Goal: Find specific page/section: Find specific page/section

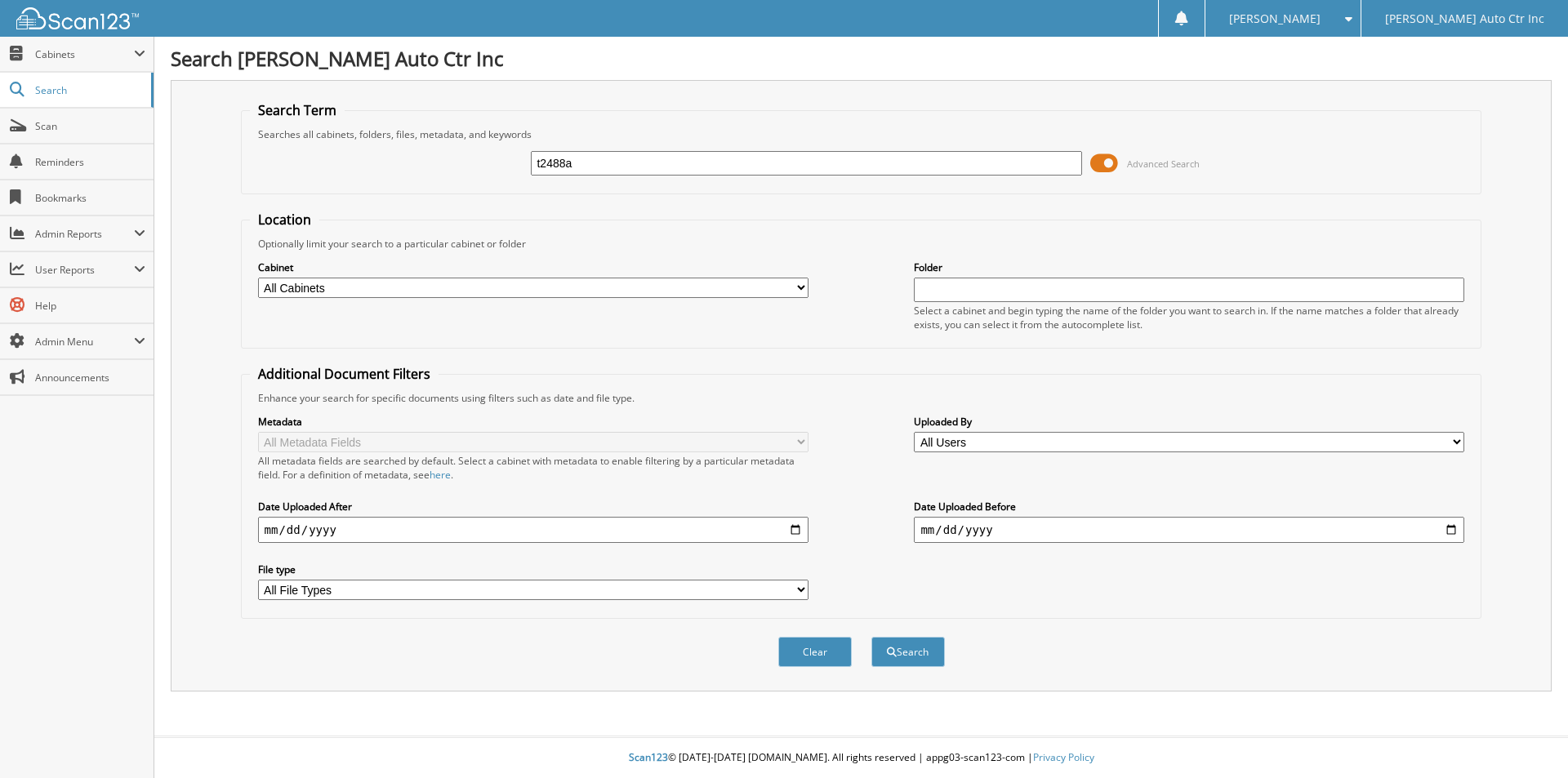
type input "t2488a"
click at [871, 637] on button "Search" at bounding box center [907, 652] width 73 height 31
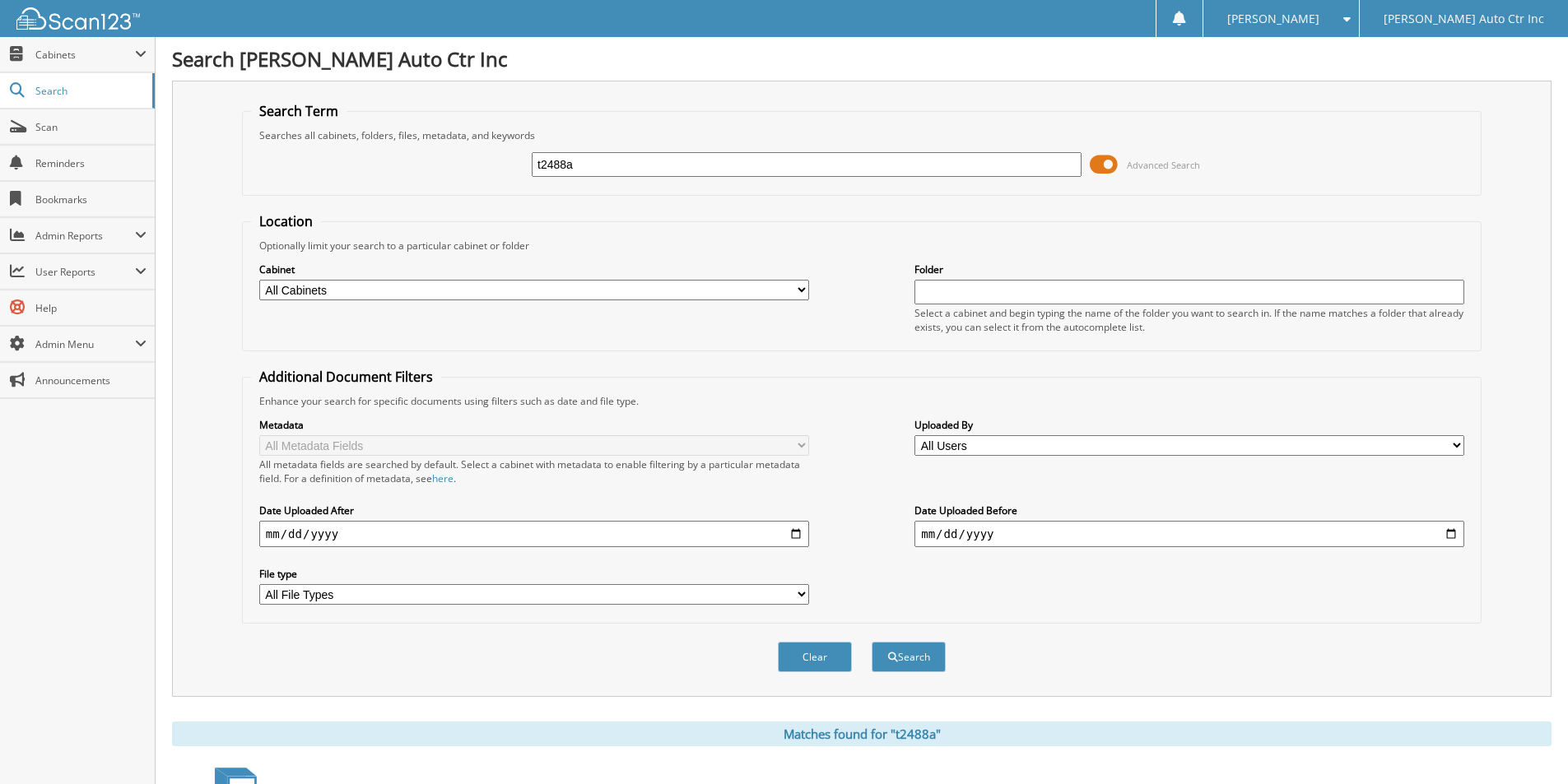
click at [612, 165] on input "t2488a" at bounding box center [806, 165] width 550 height 25
type input "t2549a"
click at [871, 642] on button "Search" at bounding box center [908, 657] width 74 height 31
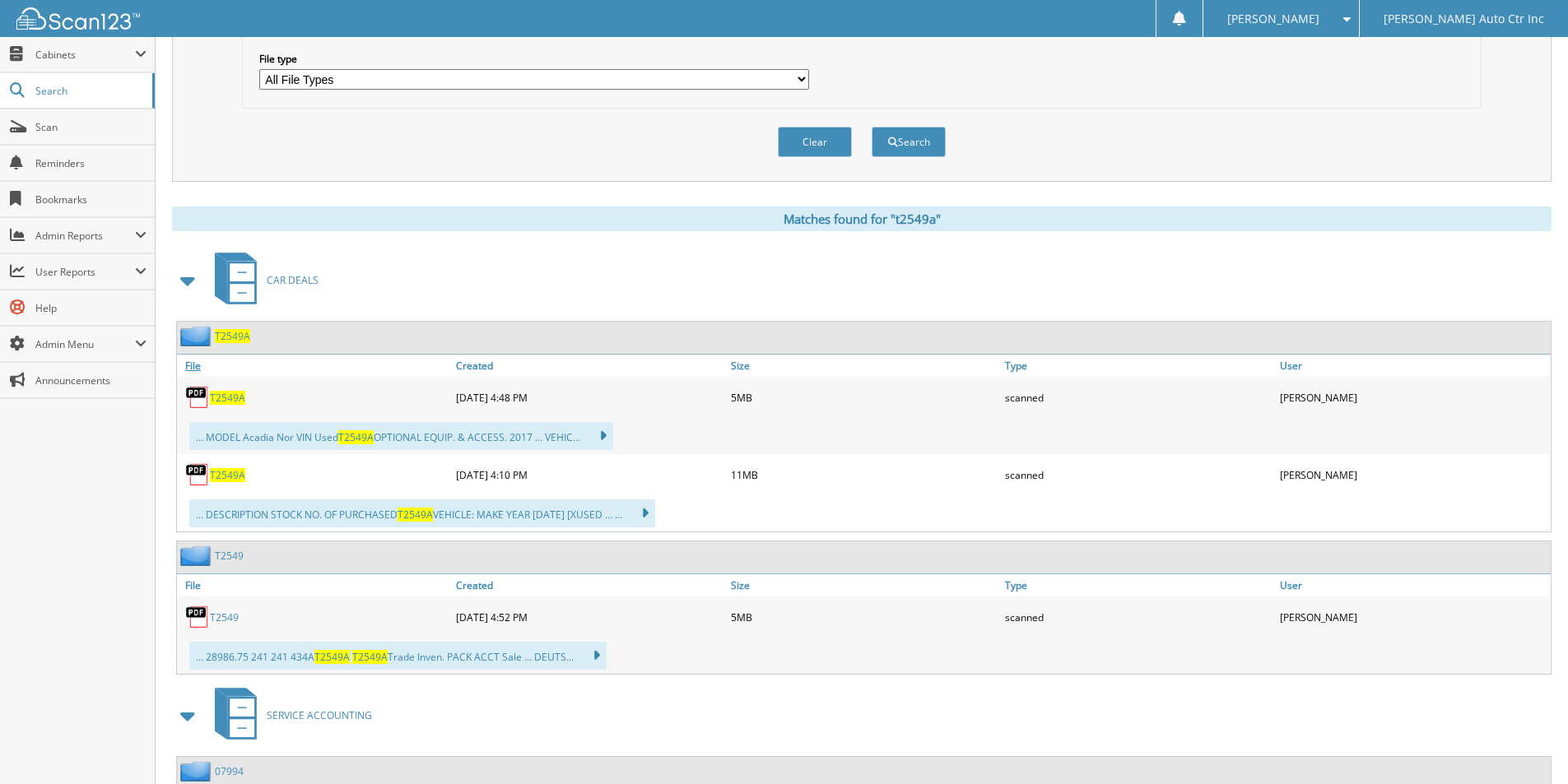
scroll to position [576, 0]
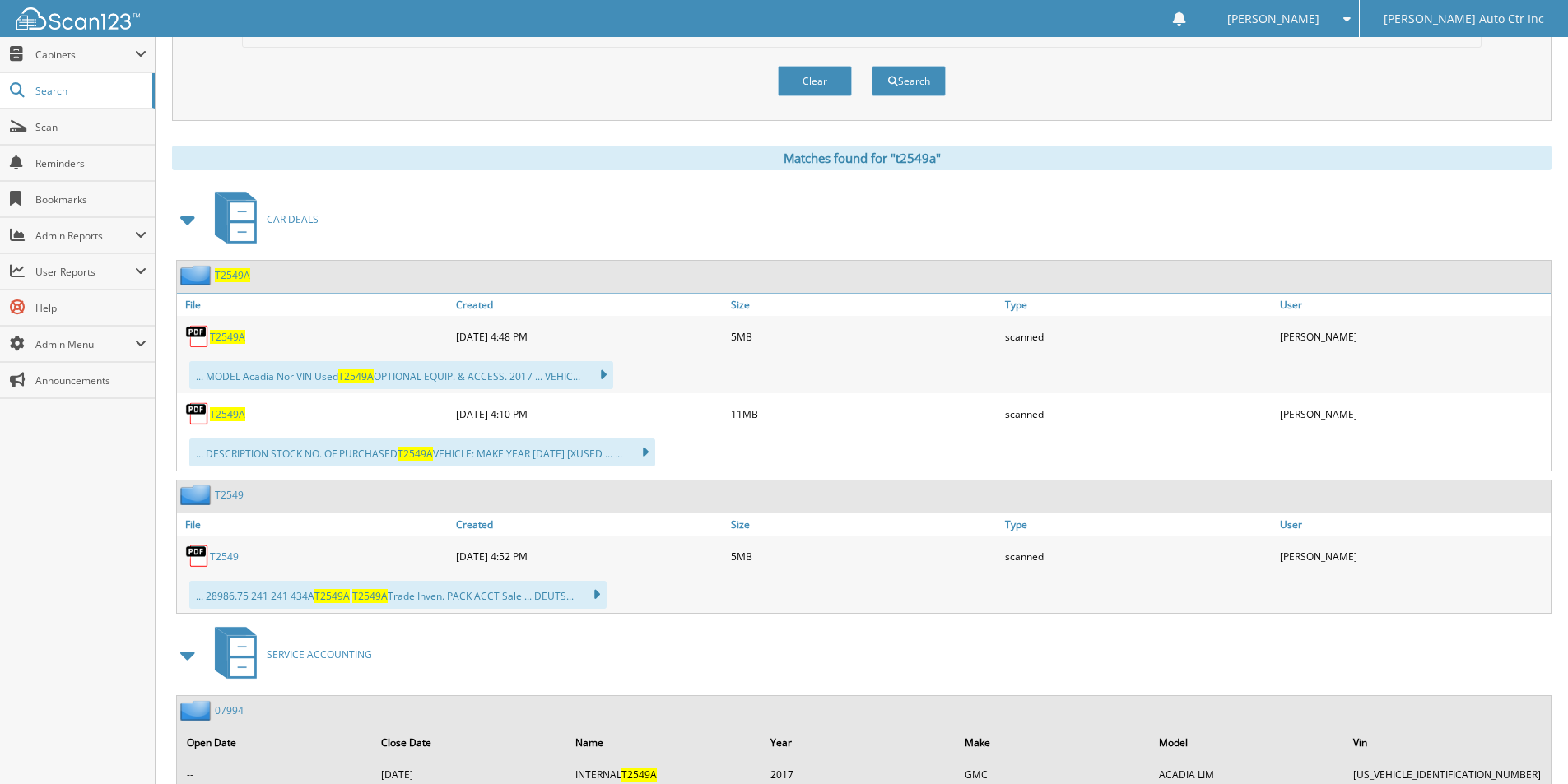
click at [234, 274] on span "T2549A" at bounding box center [232, 275] width 36 height 14
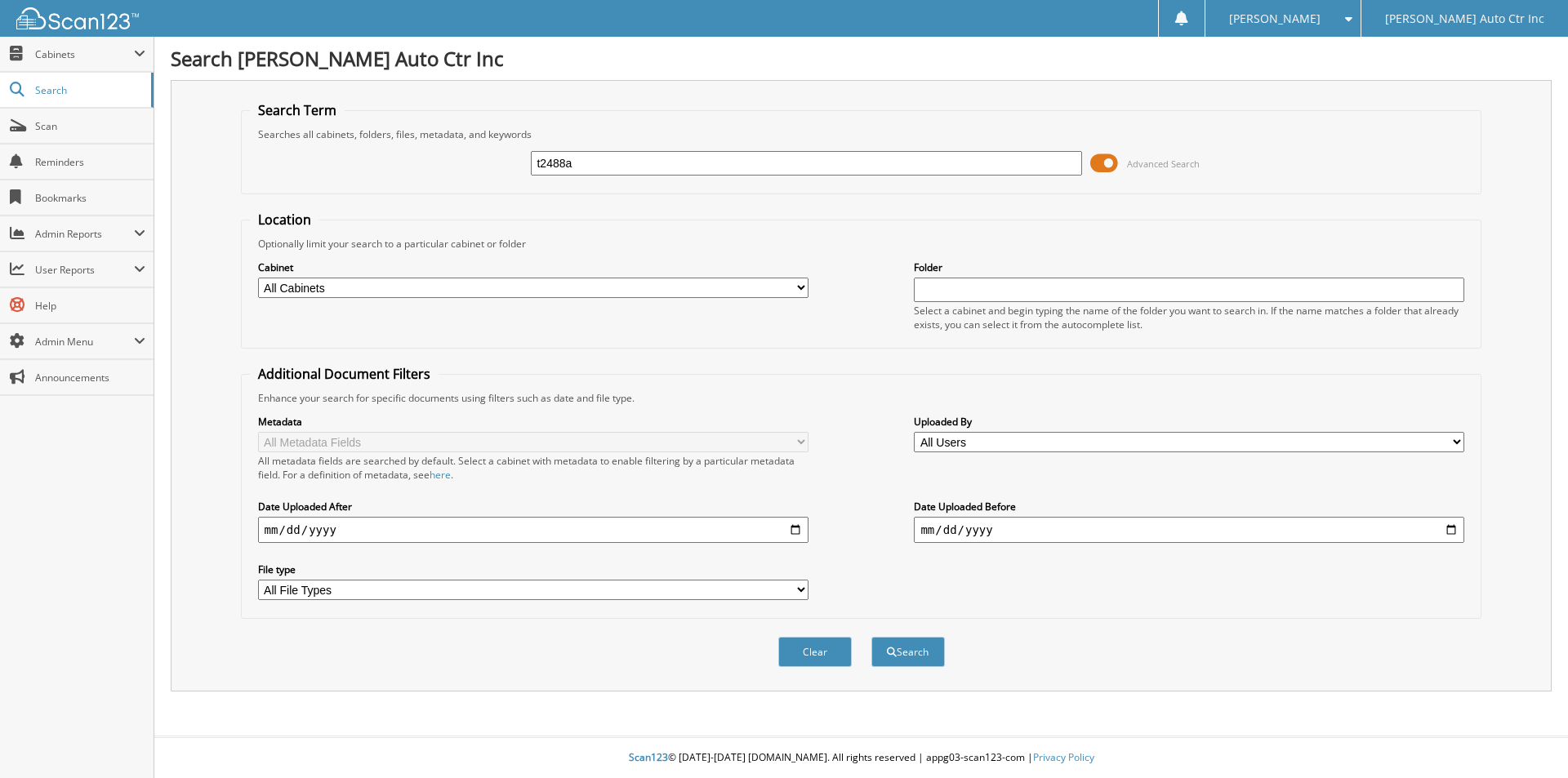
type input "t2488a"
click at [871, 637] on button "Search" at bounding box center [907, 652] width 73 height 31
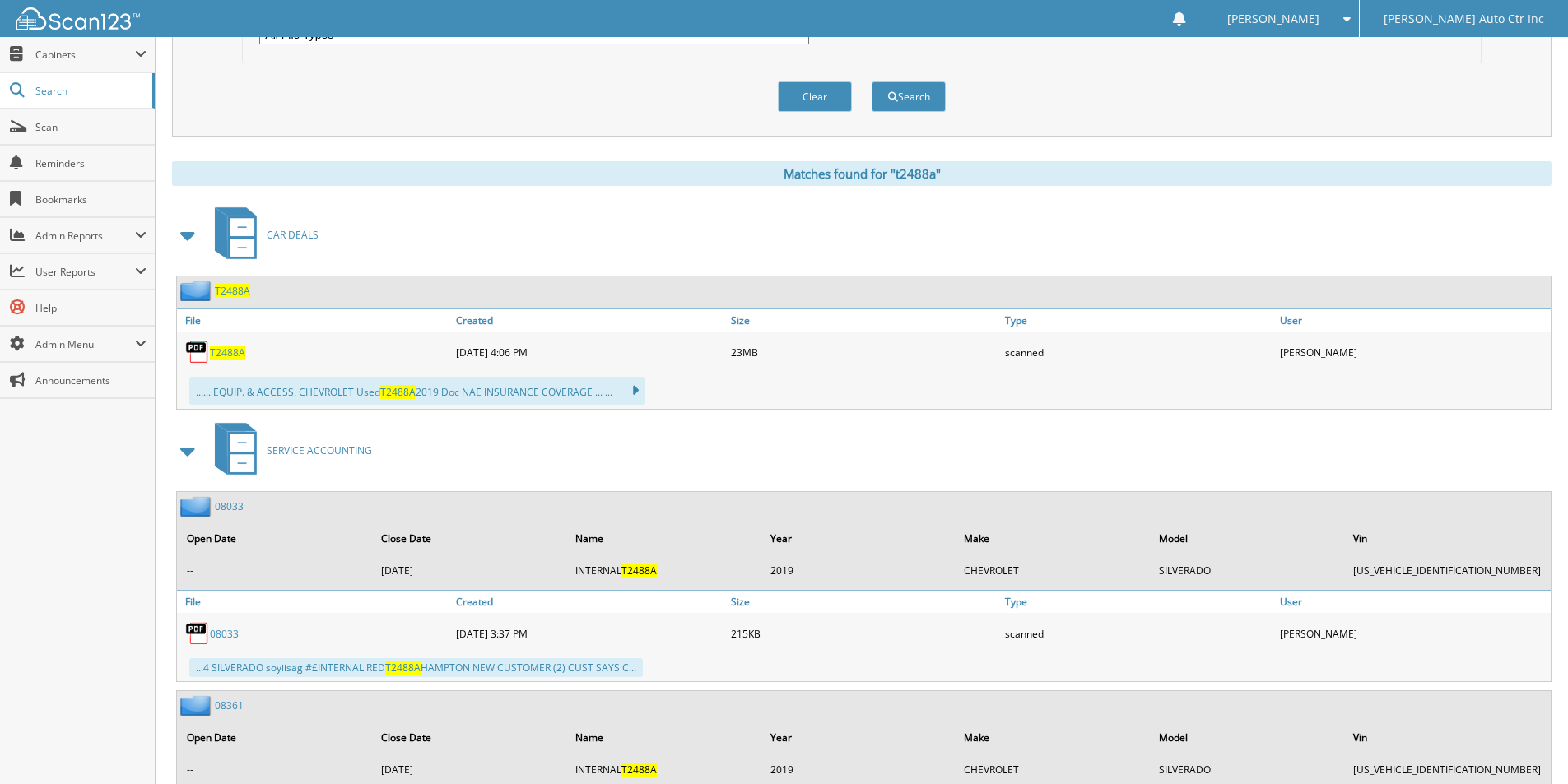
scroll to position [616, 0]
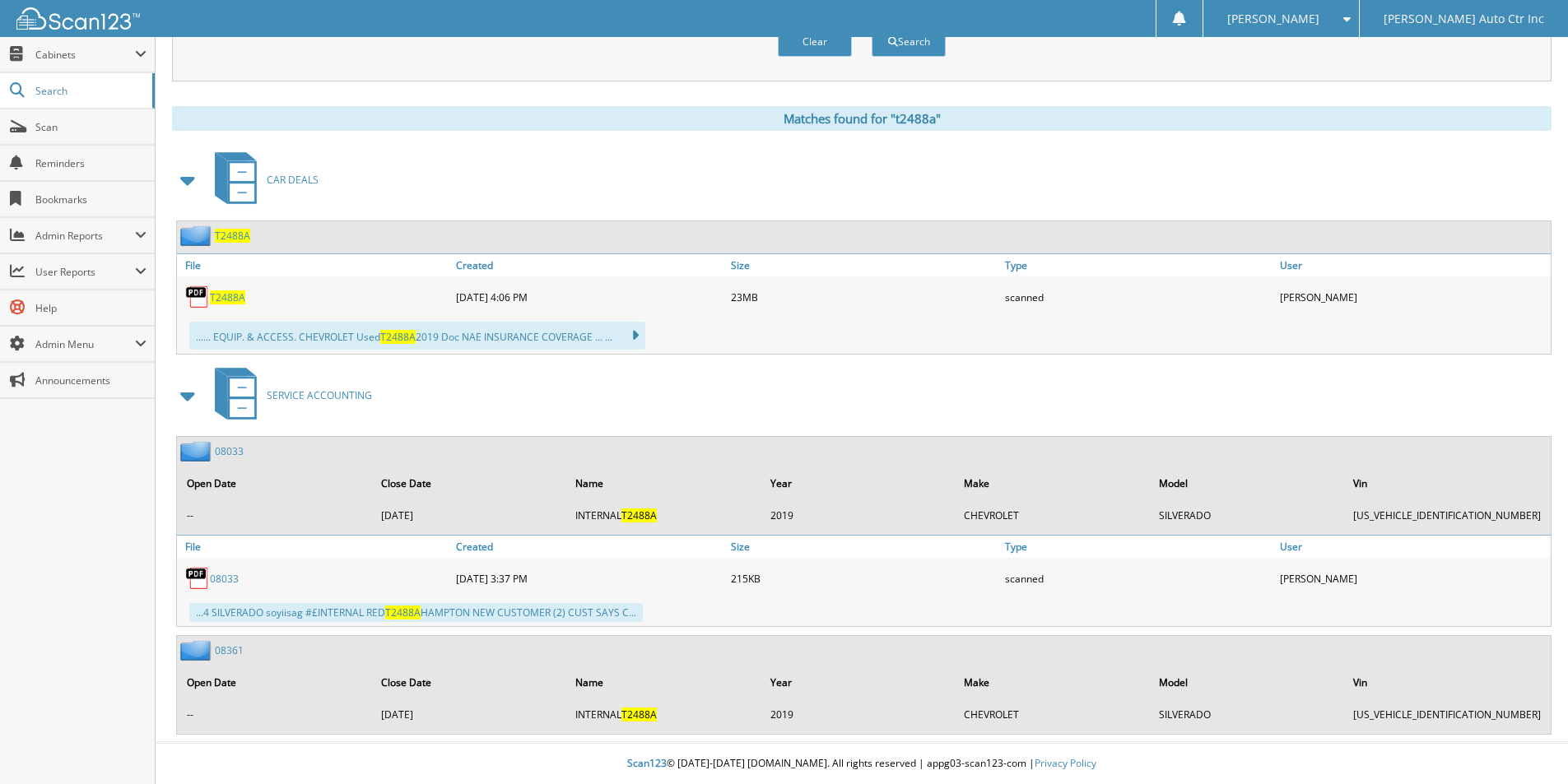
click at [232, 239] on span "T2488A" at bounding box center [232, 235] width 36 height 14
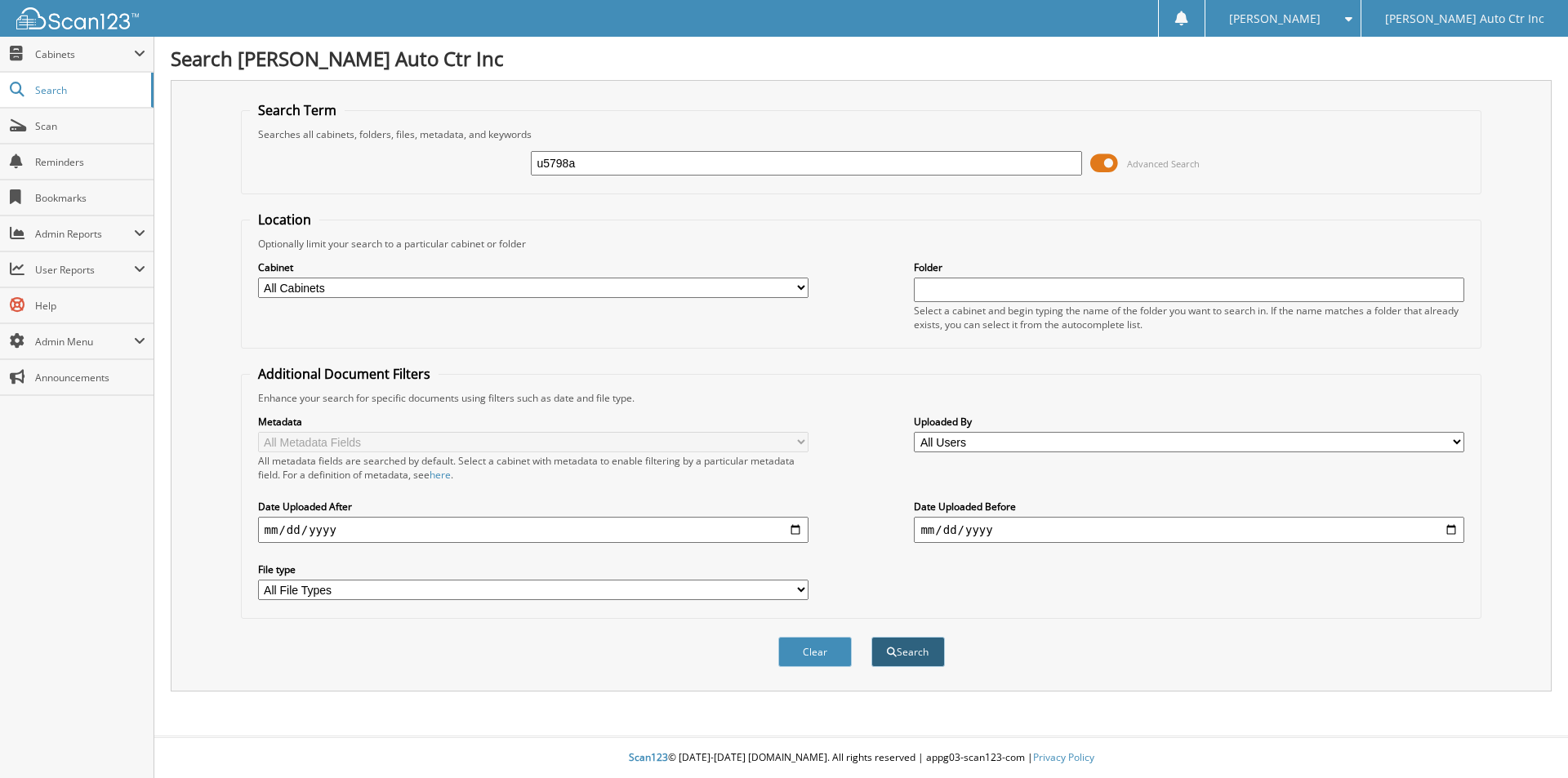
type input "u5798a"
click at [913, 657] on button "Search" at bounding box center [907, 652] width 73 height 31
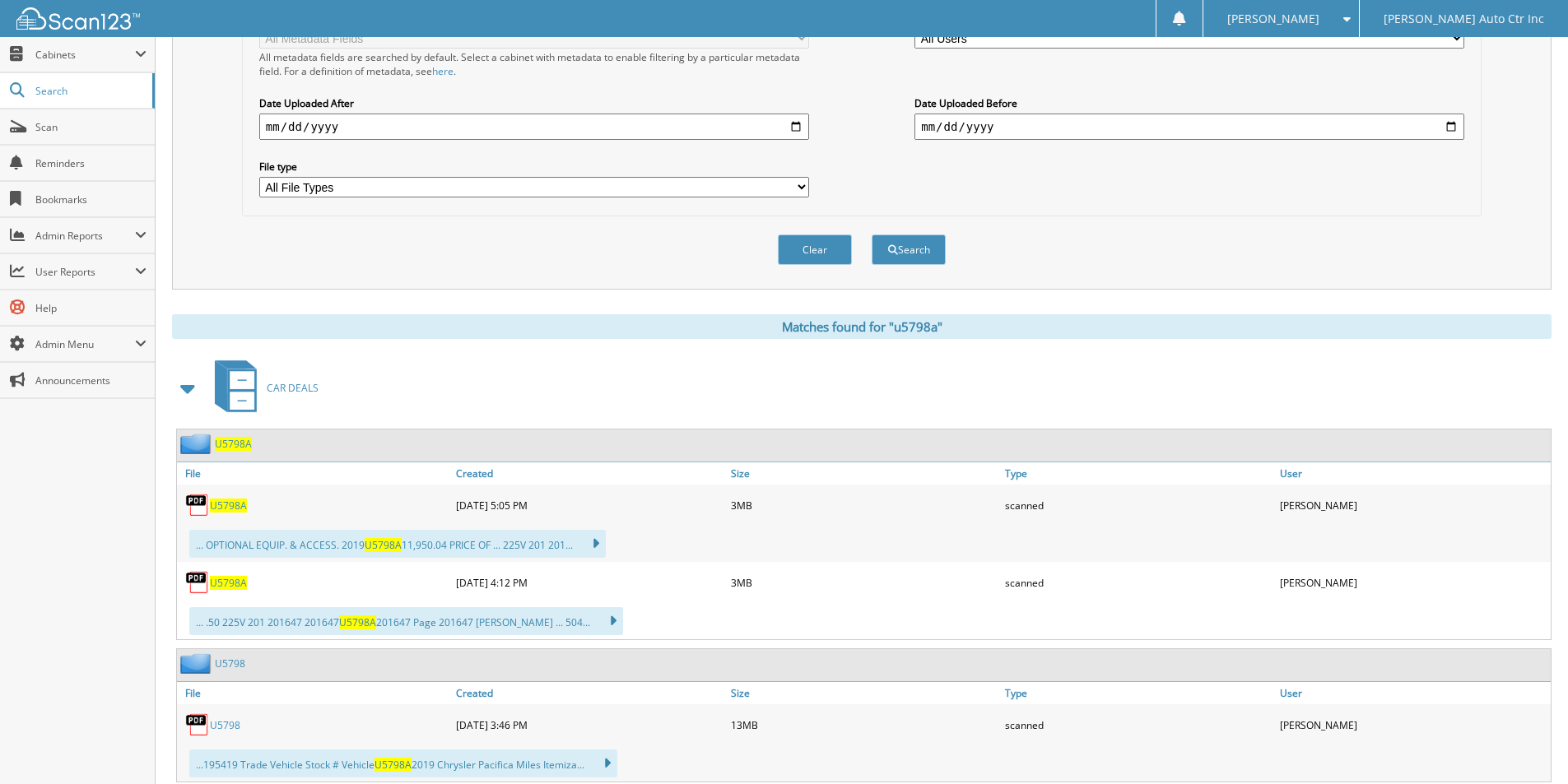
scroll to position [412, 0]
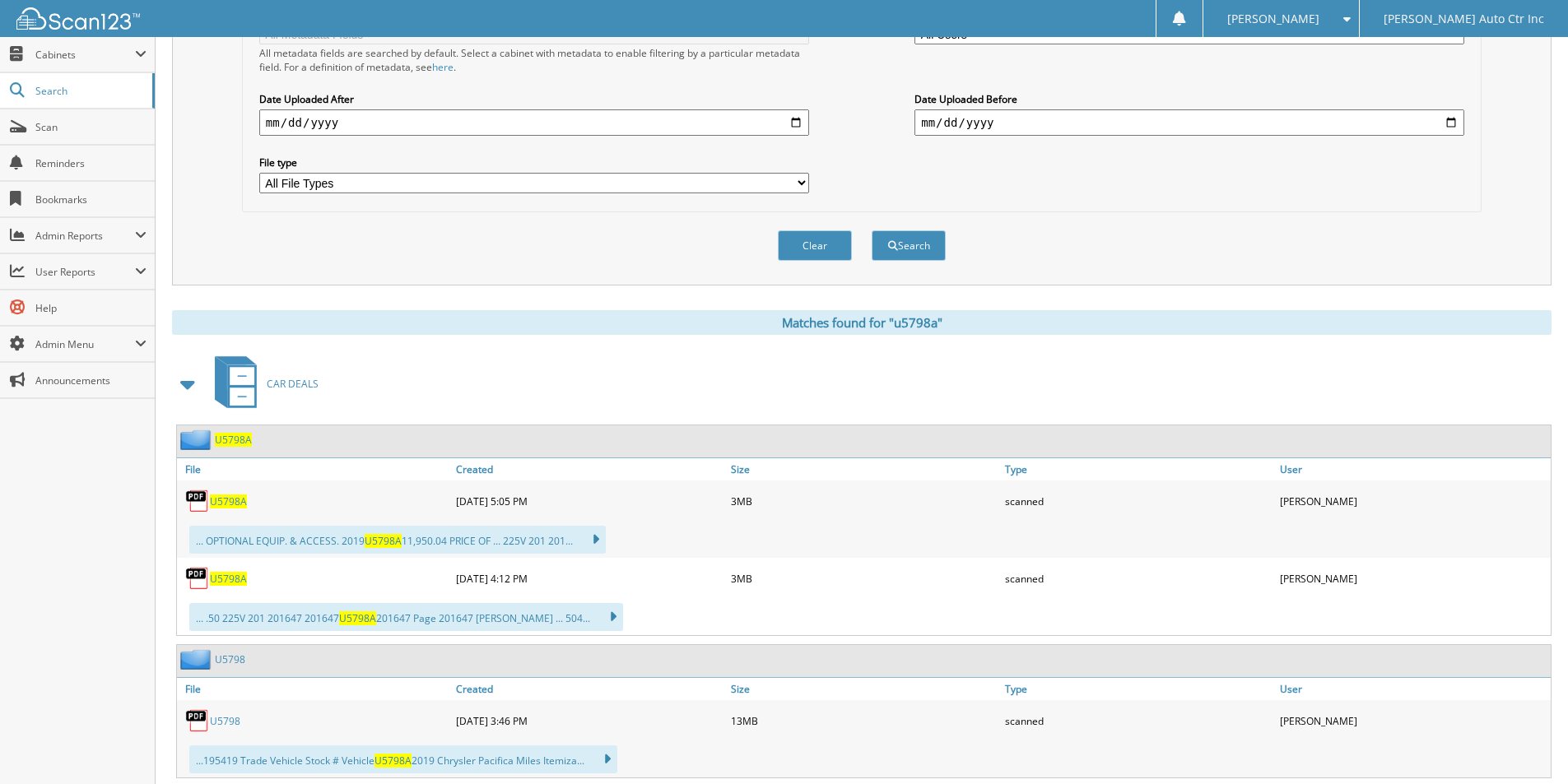
click at [285, 379] on span "CAR DEALS" at bounding box center [293, 383] width 52 height 14
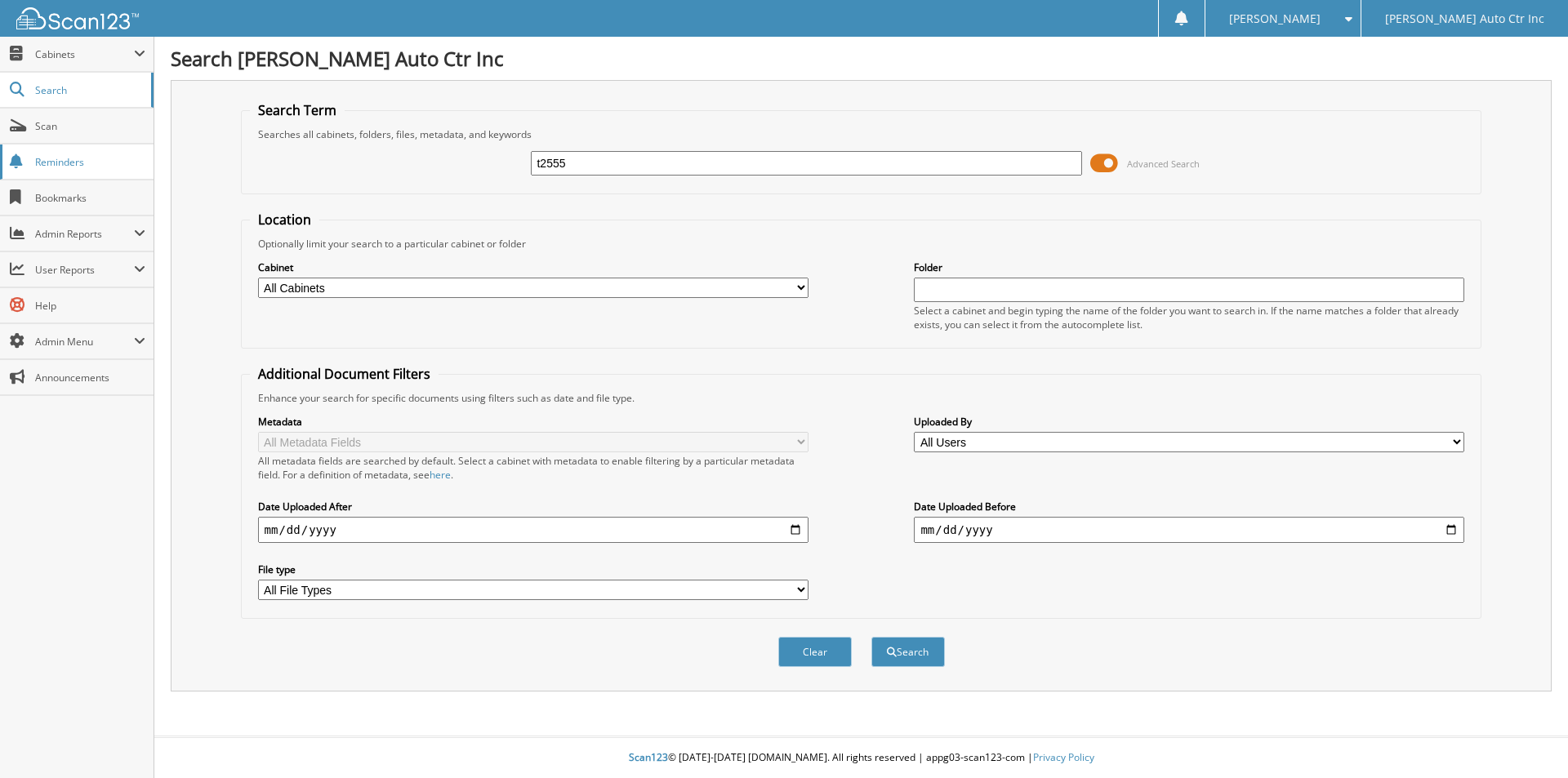
type input "t2555"
click at [871, 637] on button "Search" at bounding box center [907, 652] width 73 height 31
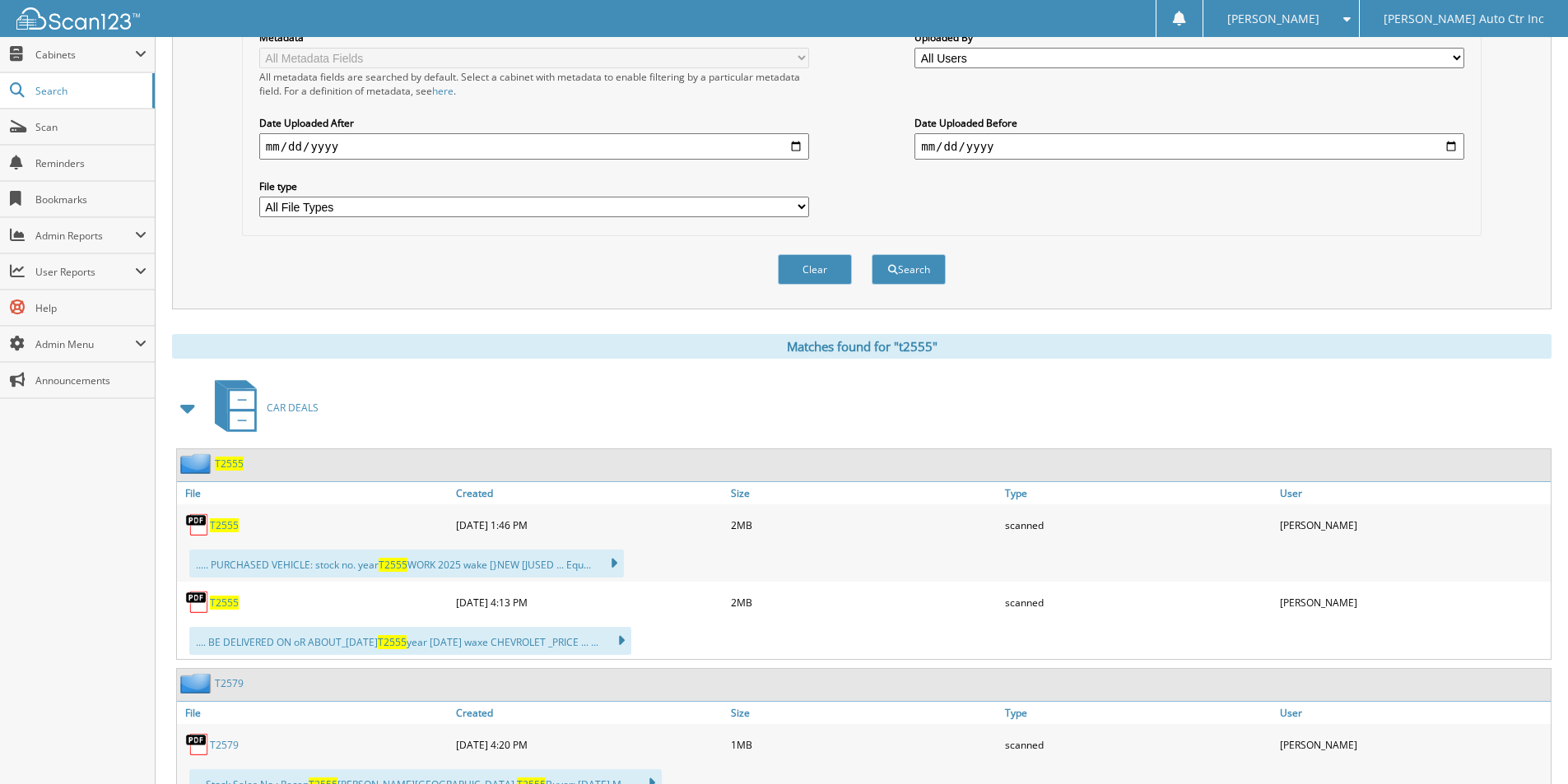
scroll to position [412, 0]
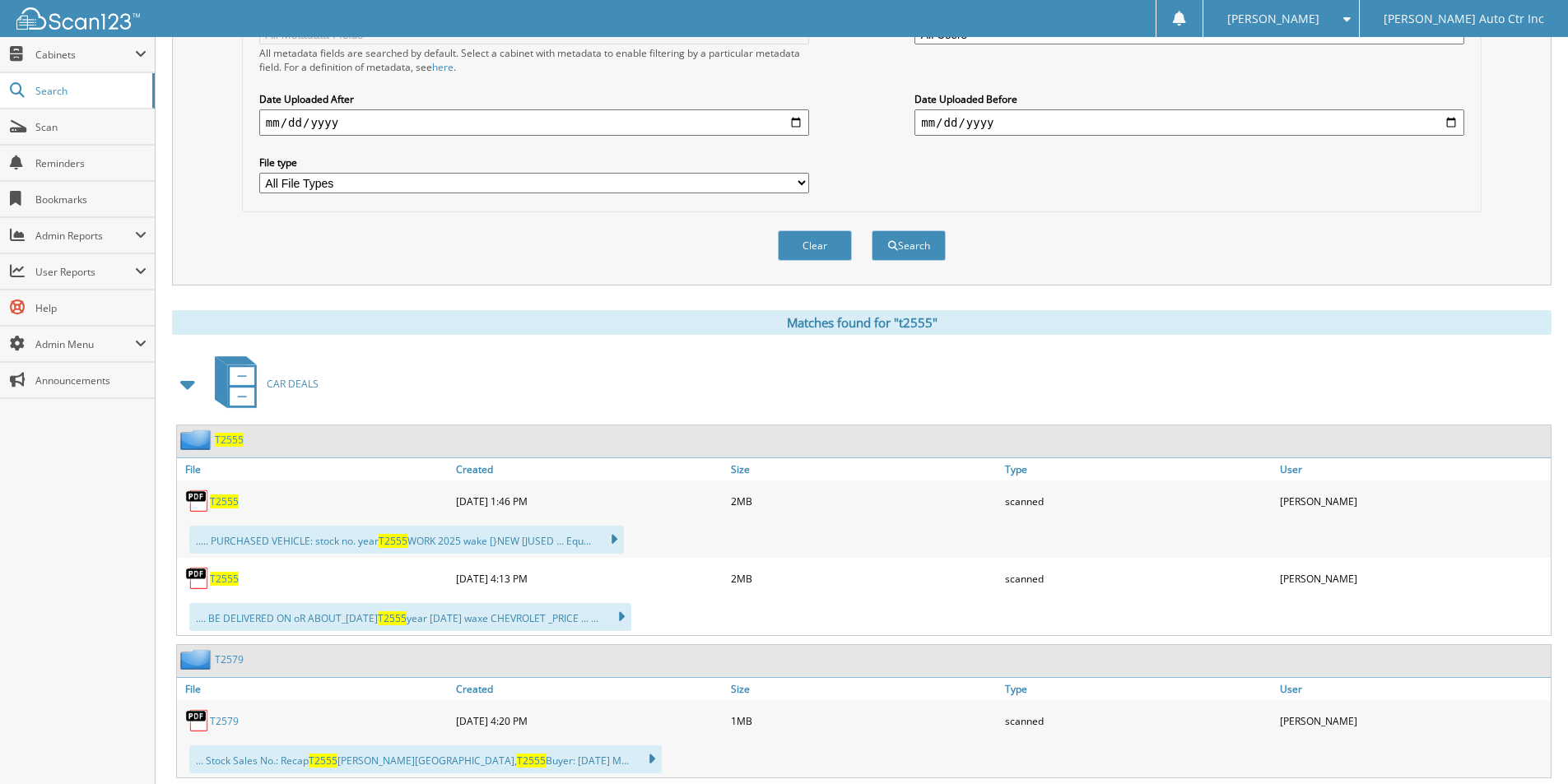
click at [282, 384] on span "CAR DEALS" at bounding box center [293, 383] width 52 height 14
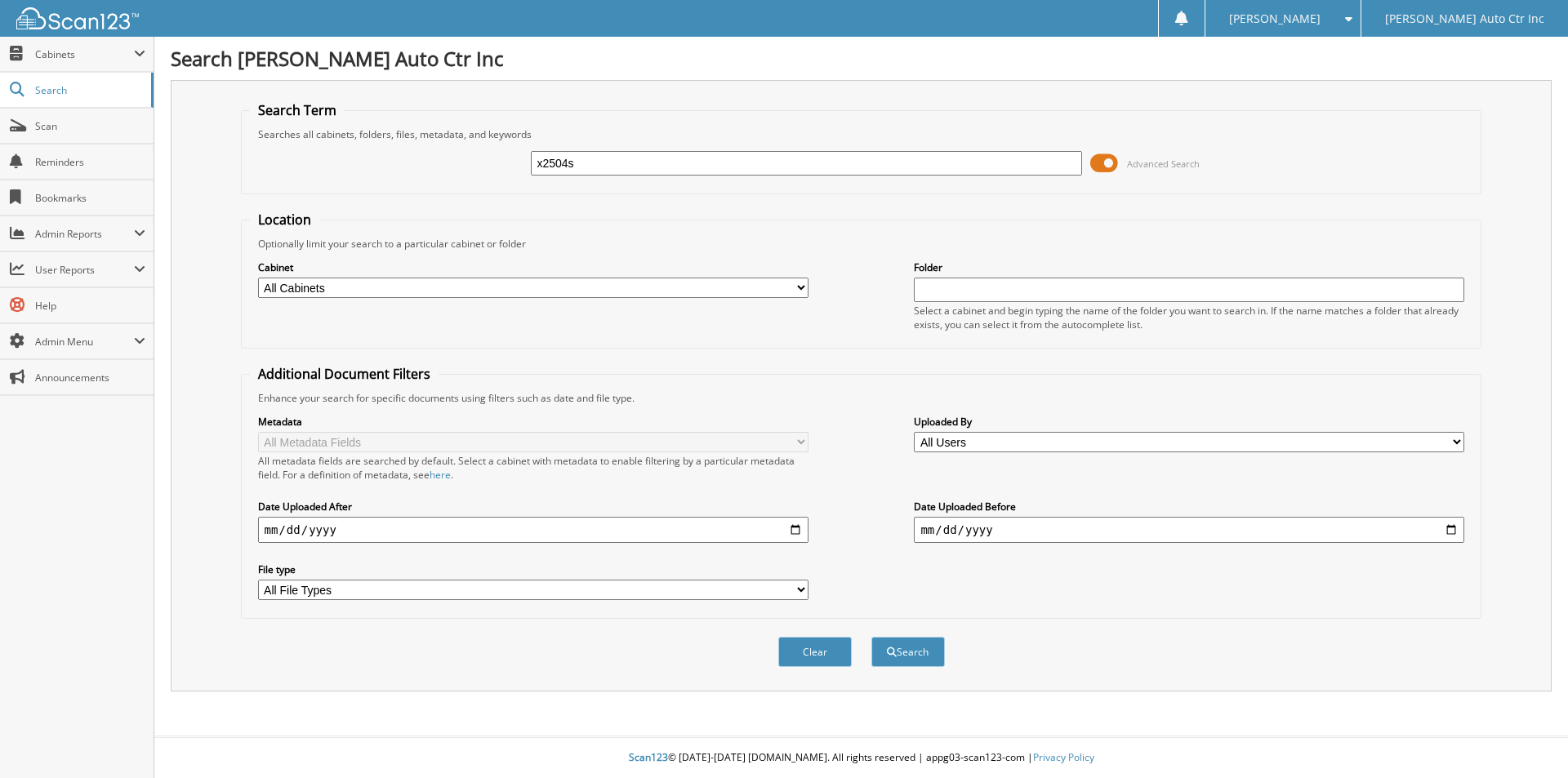
type input "x2504s"
click at [871, 637] on button "Search" at bounding box center [907, 652] width 73 height 31
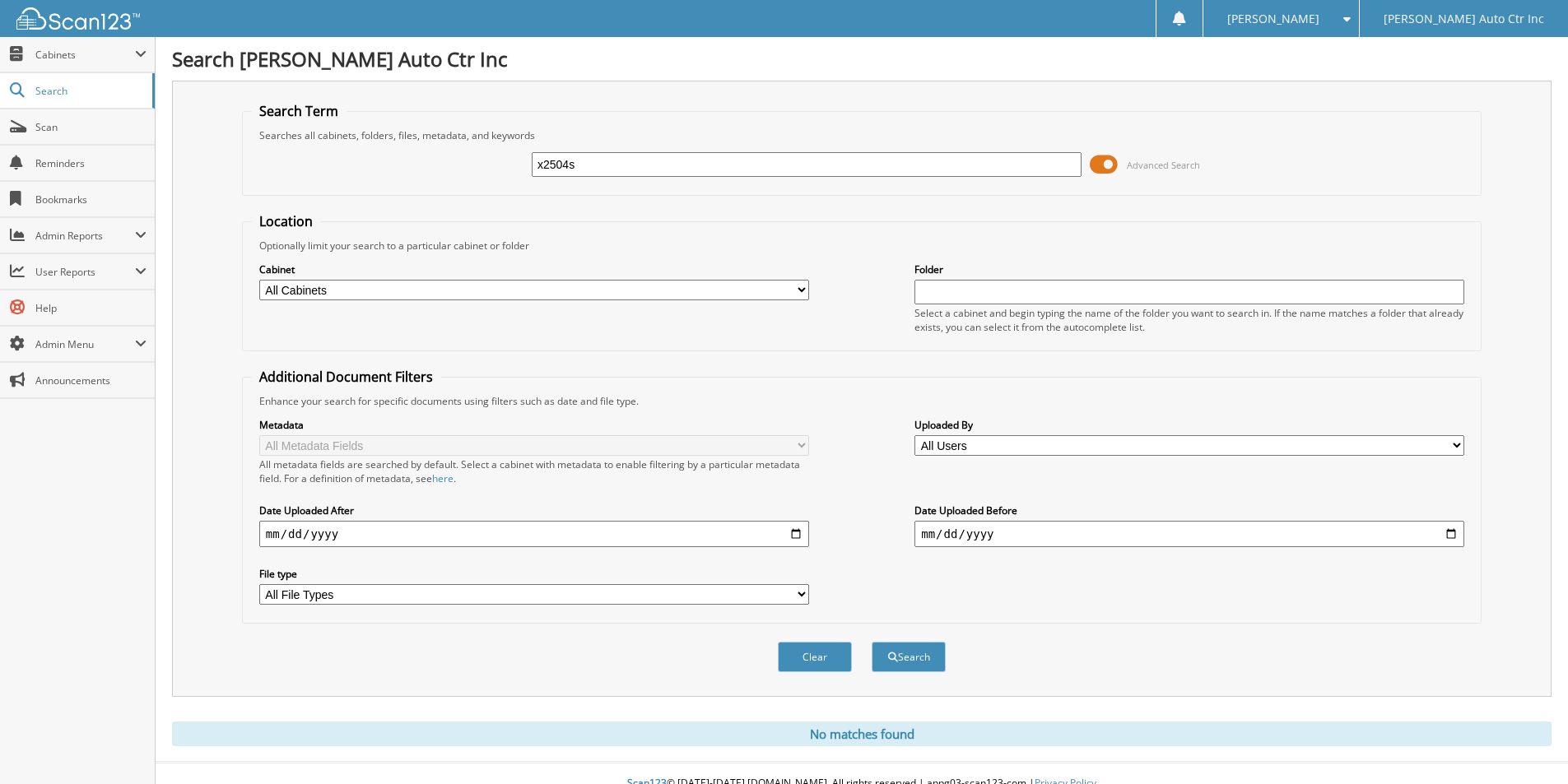
click at [621, 160] on input "x2504s" at bounding box center [806, 165] width 550 height 25
type input "x2504a"
click at [871, 642] on button "Search" at bounding box center [908, 657] width 74 height 31
click at [890, 655] on span "submit" at bounding box center [893, 658] width 10 height 10
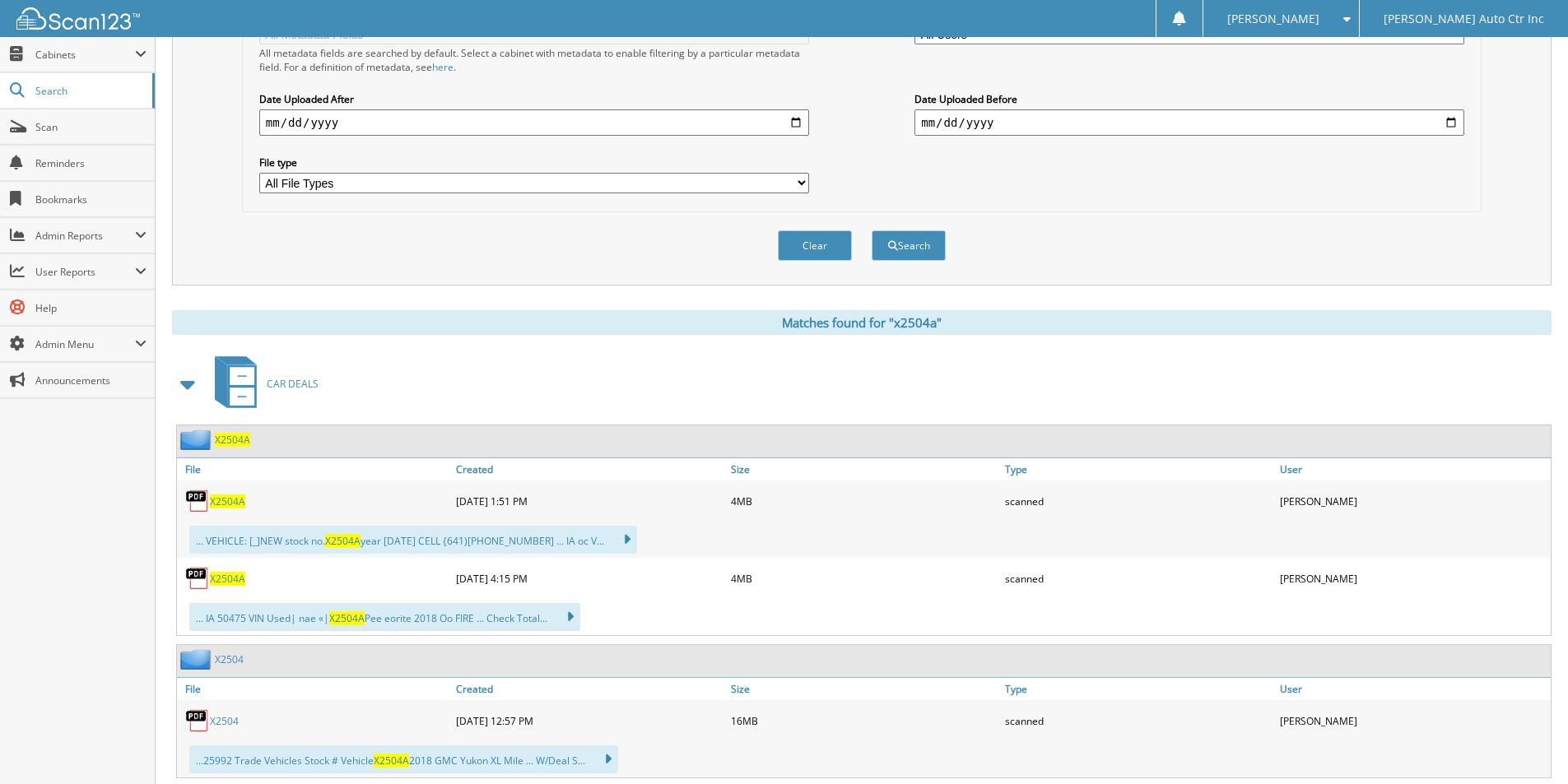
scroll to position [494, 0]
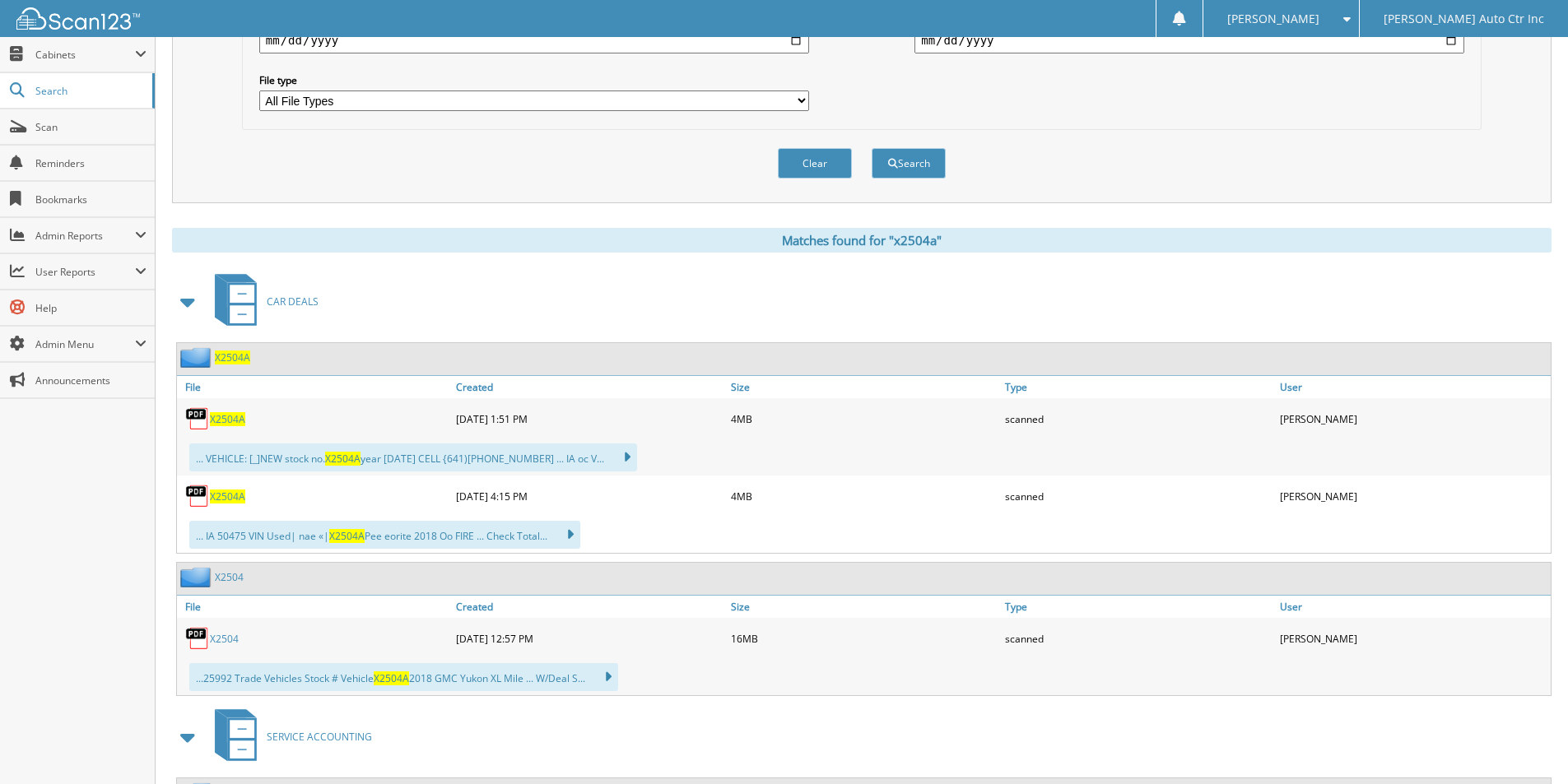
click at [232, 359] on span "X2504A" at bounding box center [232, 357] width 36 height 14
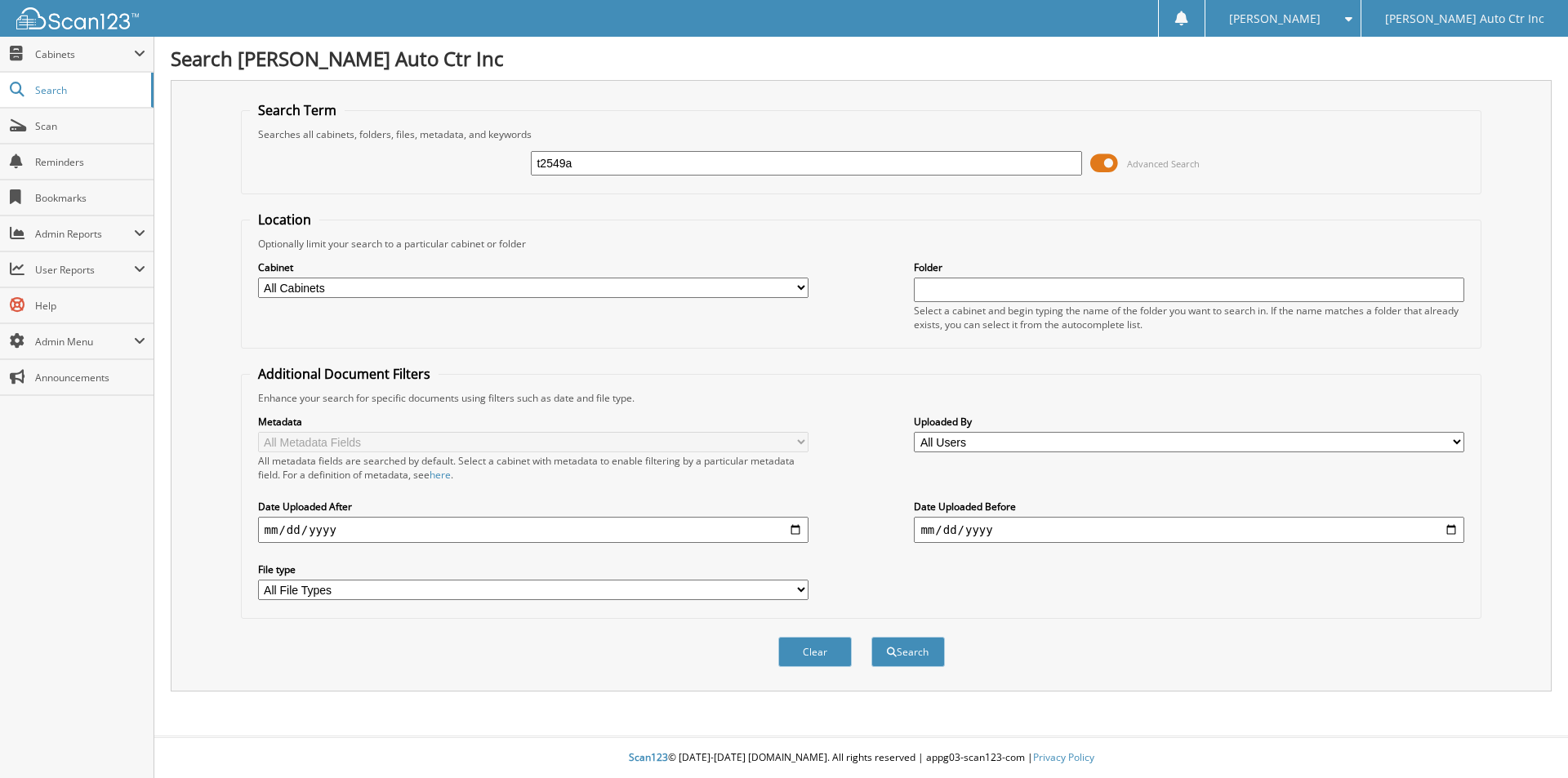
type input "t2549a"
click at [871, 637] on button "Search" at bounding box center [907, 652] width 73 height 31
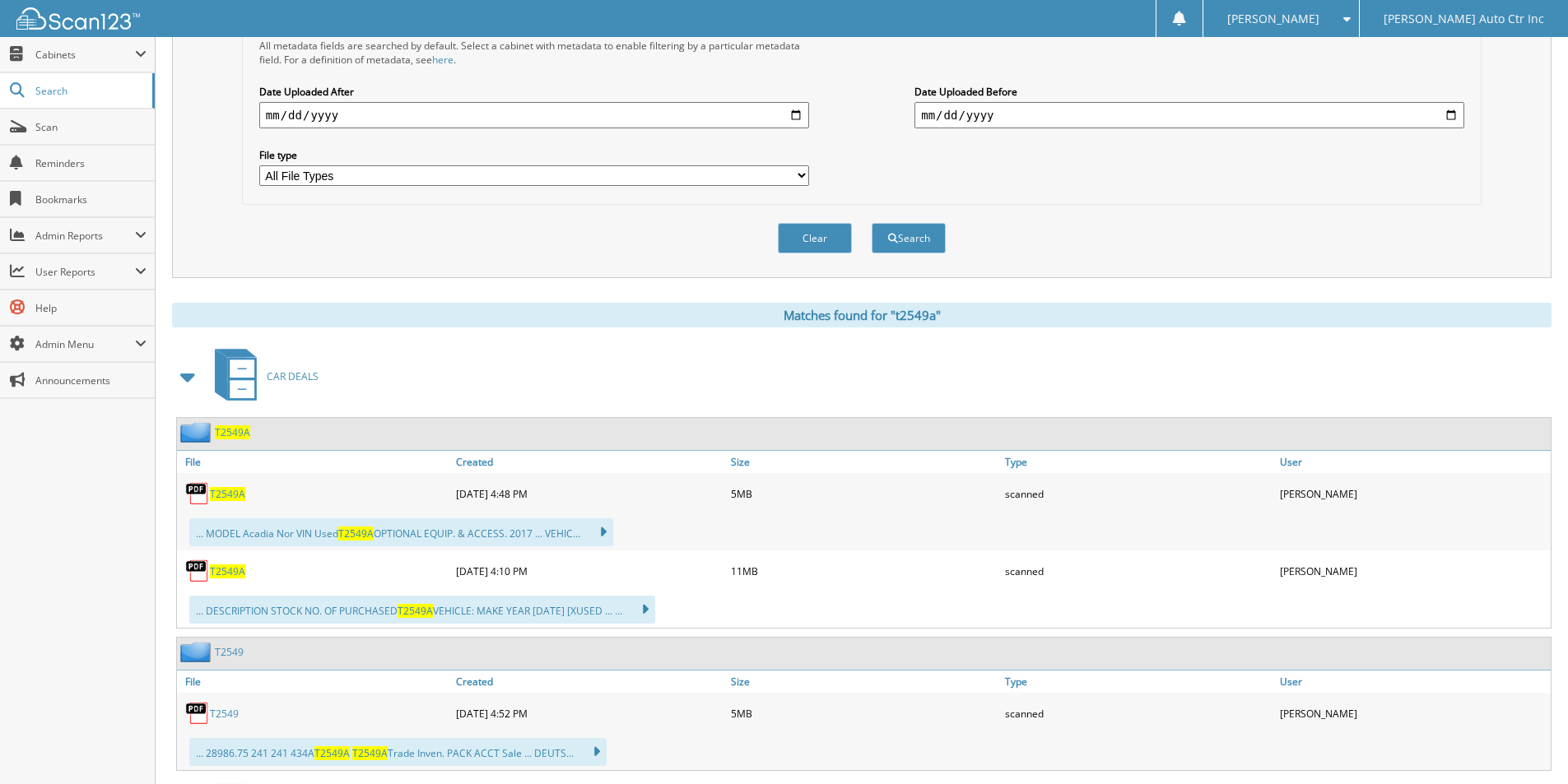
scroll to position [494, 0]
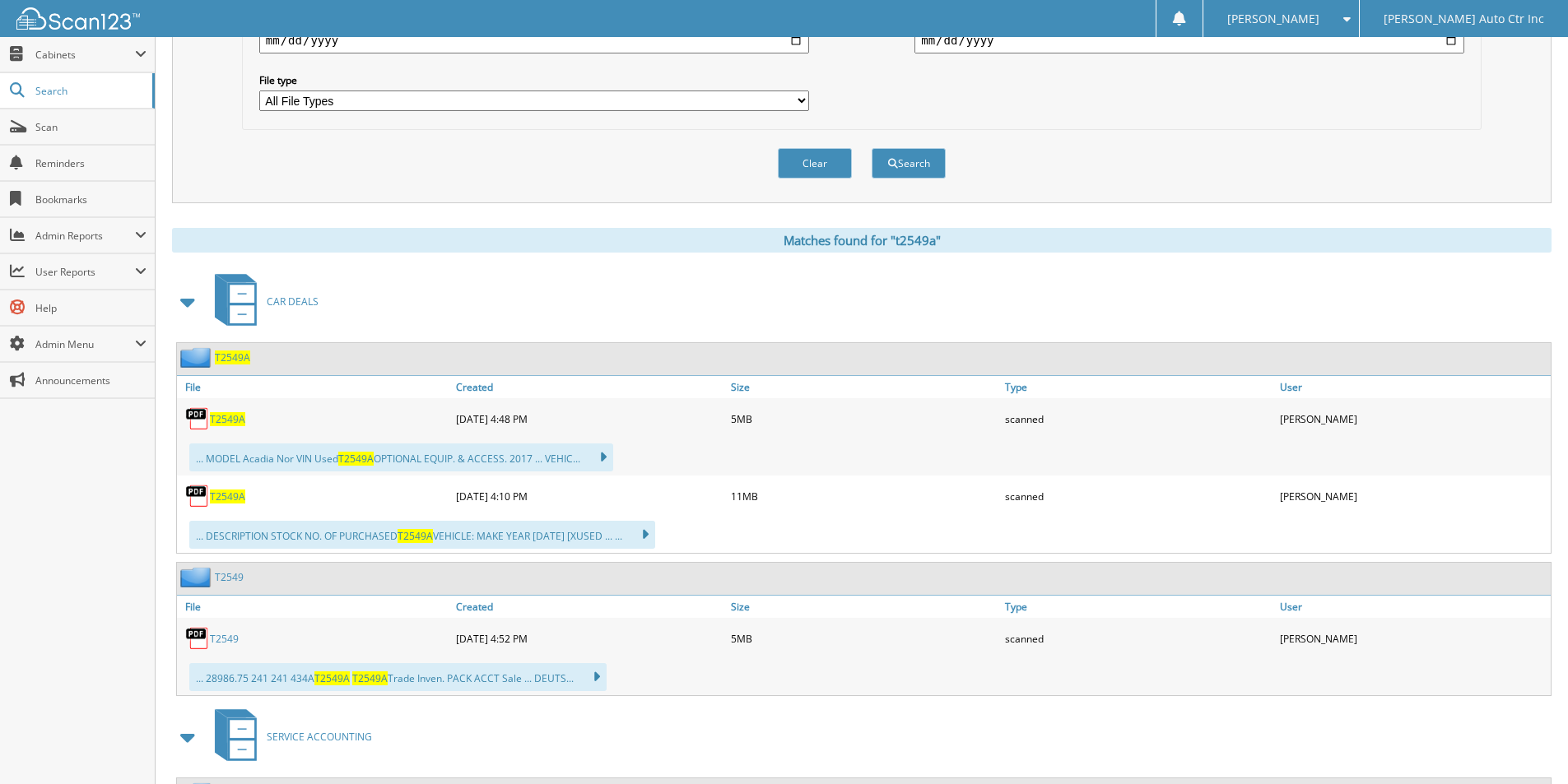
click at [234, 357] on span "T2549A" at bounding box center [232, 357] width 36 height 14
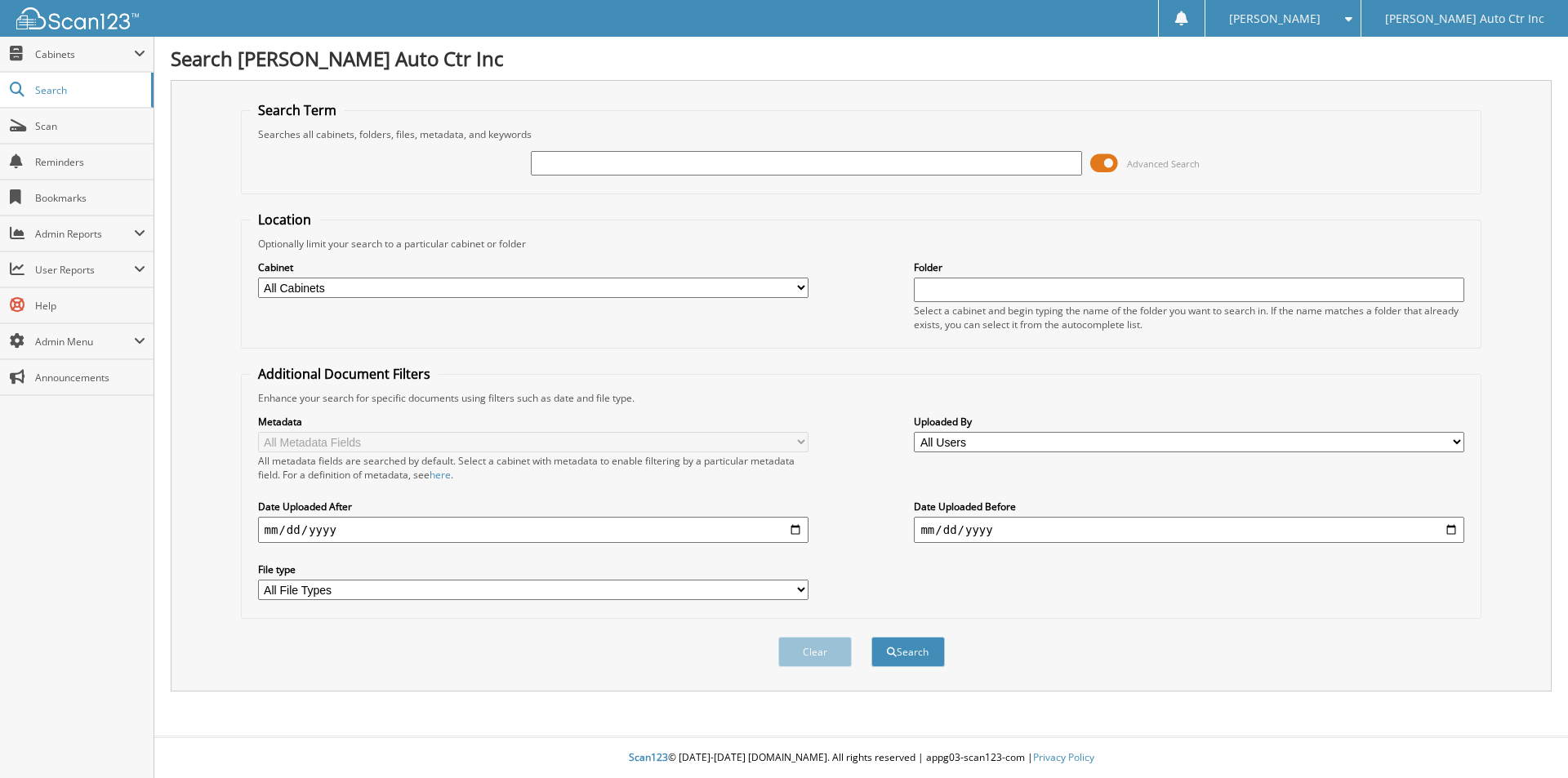
click at [558, 167] on input "text" at bounding box center [805, 163] width 550 height 25
type input "t2549a"
click at [871, 637] on button "Search" at bounding box center [907, 652] width 73 height 31
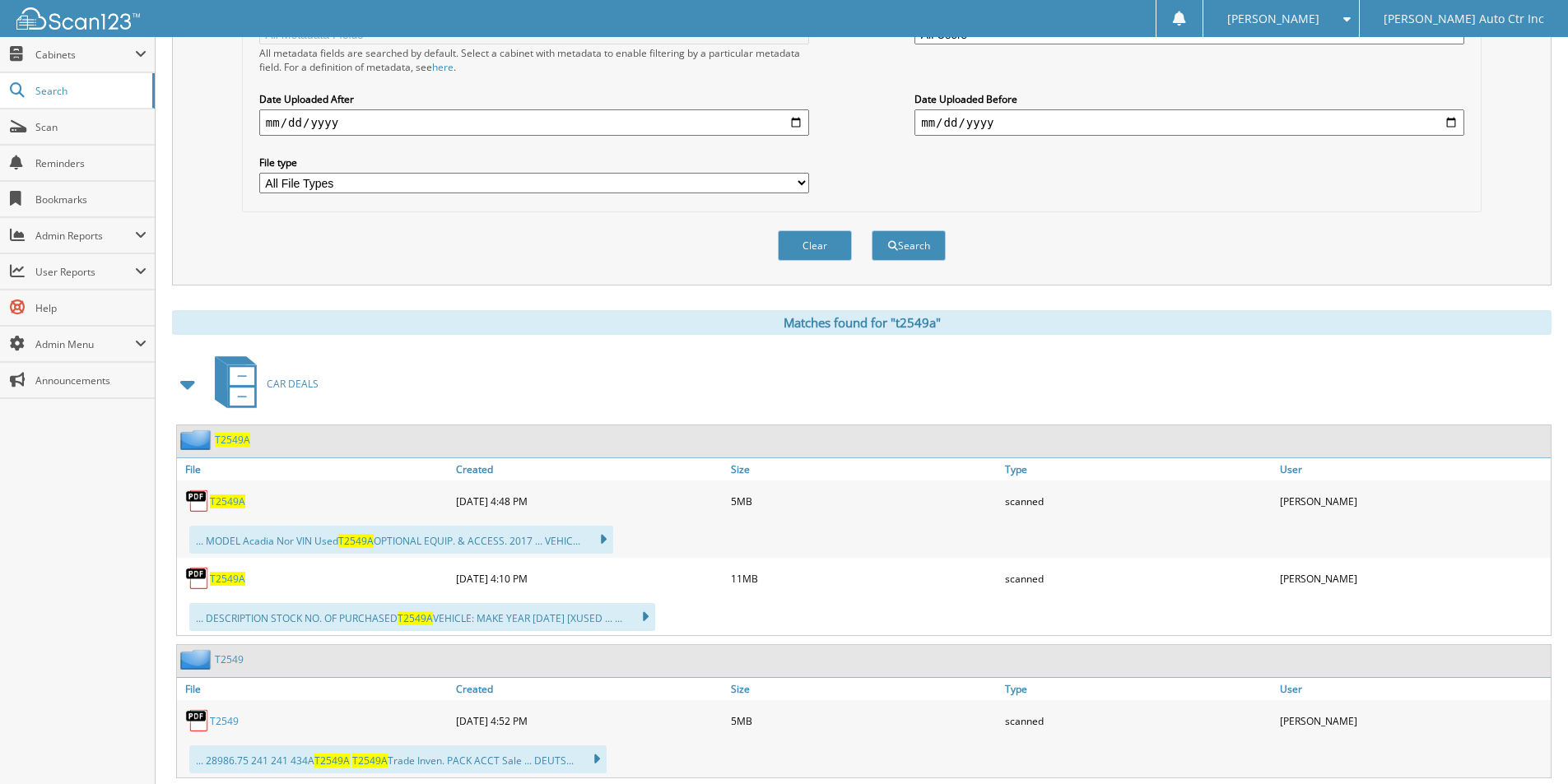
scroll to position [494, 0]
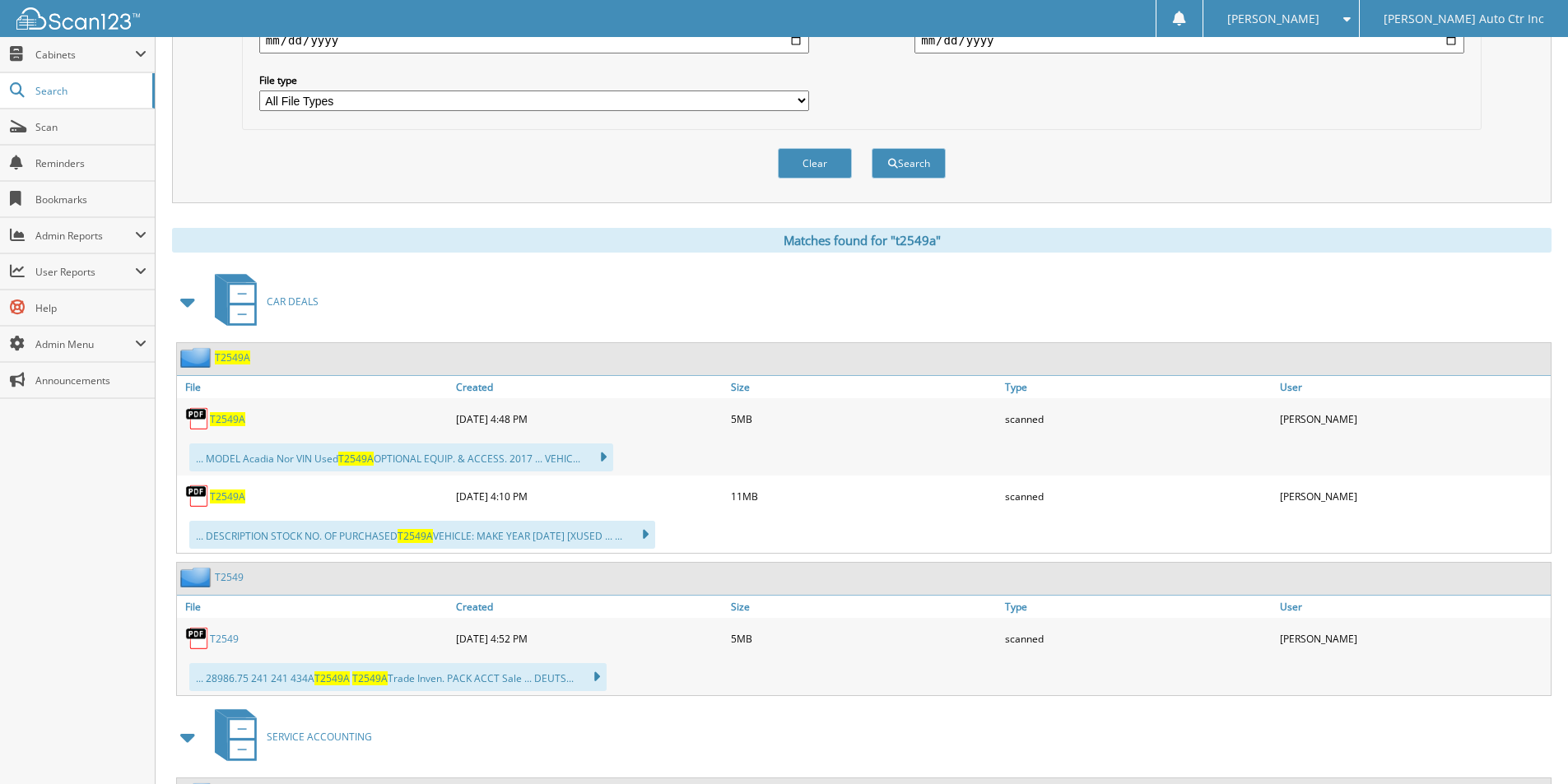
click at [242, 354] on span "T2549A" at bounding box center [232, 357] width 36 height 14
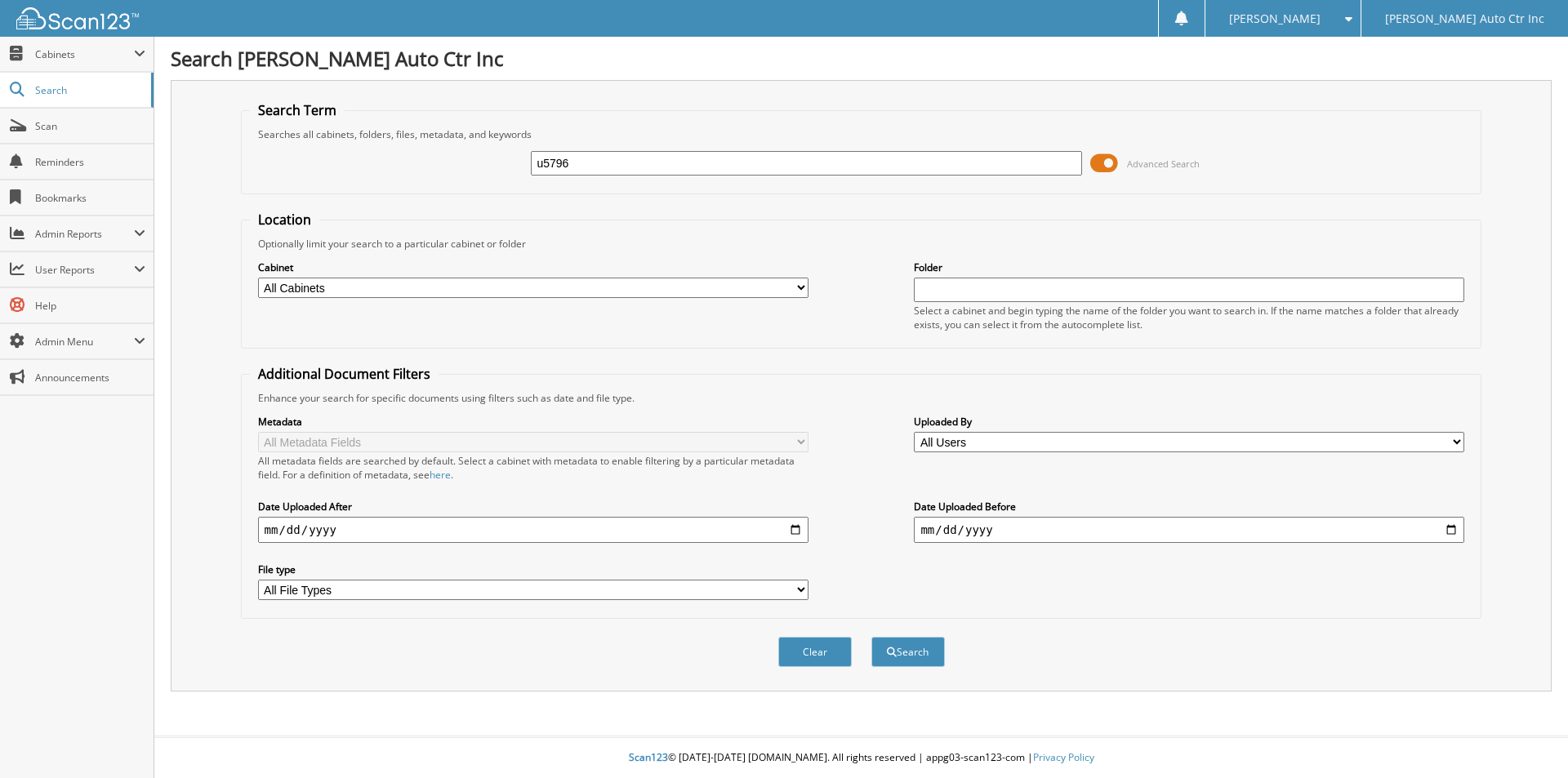
type input "u5796"
click at [871, 637] on button "Search" at bounding box center [907, 652] width 73 height 31
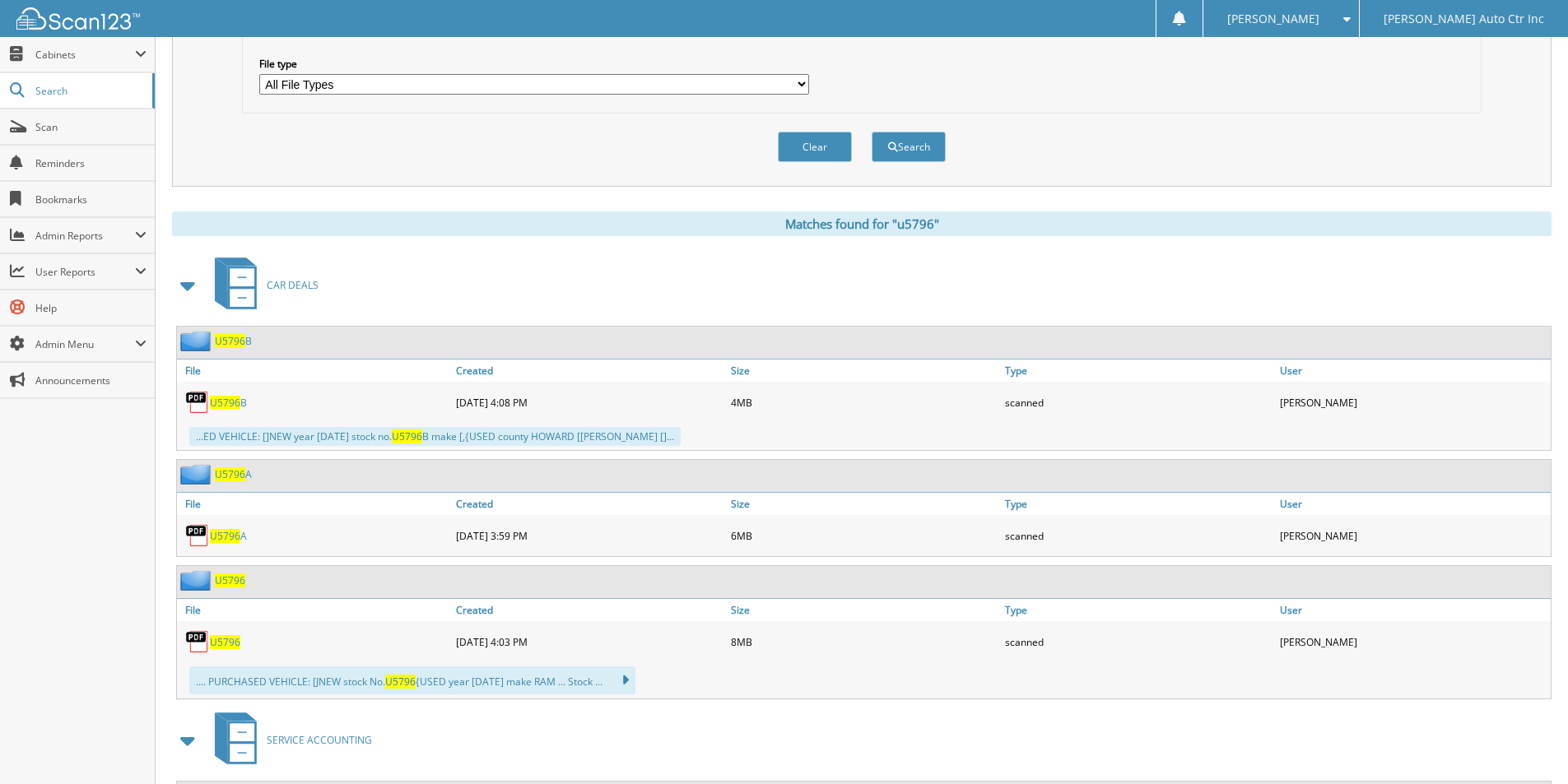
scroll to position [576, 0]
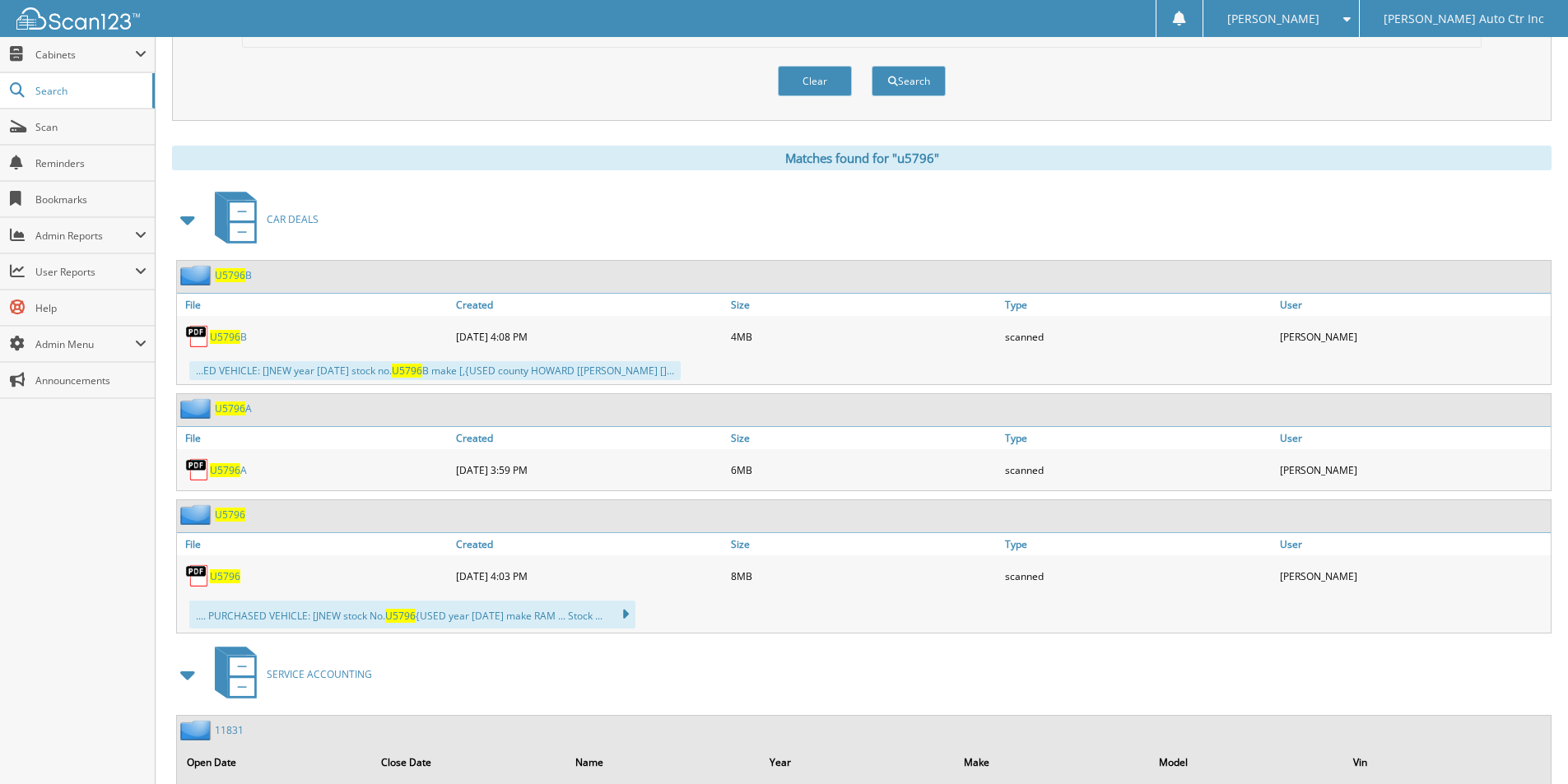
click at [205, 515] on img at bounding box center [198, 515] width 35 height 21
click at [229, 514] on span "U5796" at bounding box center [229, 515] width 31 height 14
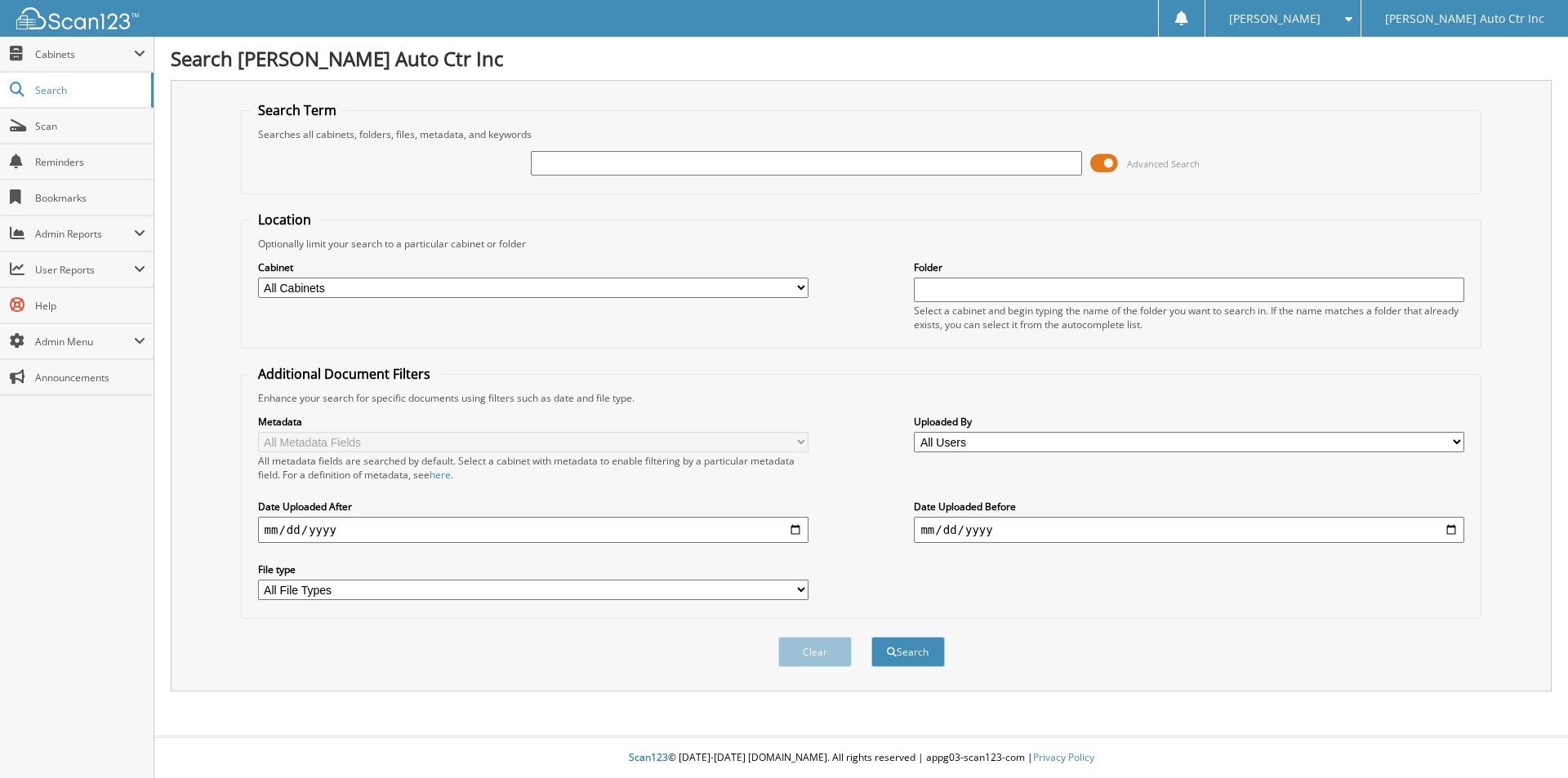
click at [579, 163] on input "text" at bounding box center [805, 163] width 550 height 25
type input "u5796b"
click at [871, 637] on button "Search" at bounding box center [907, 652] width 73 height 31
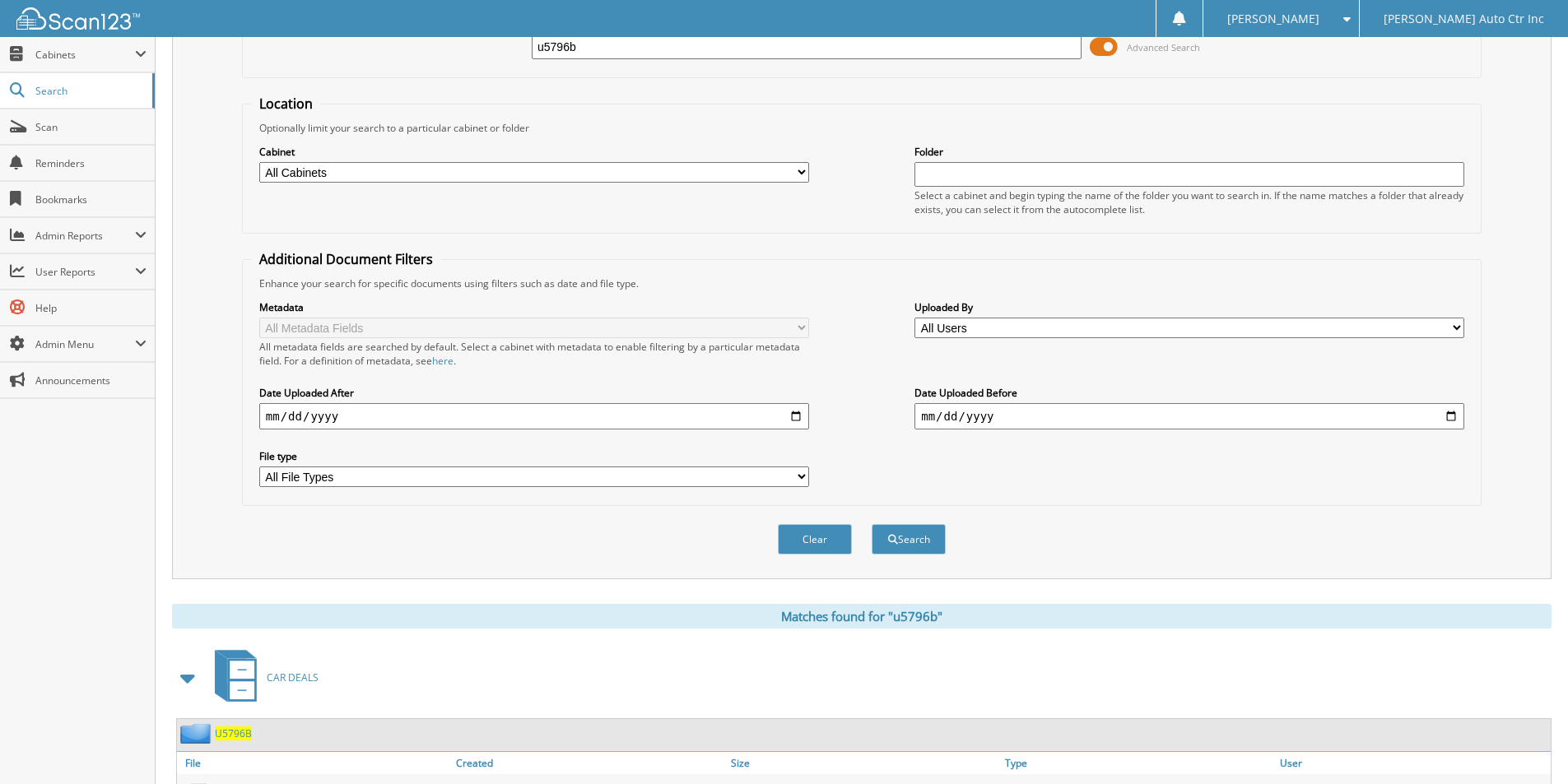
scroll to position [329, 0]
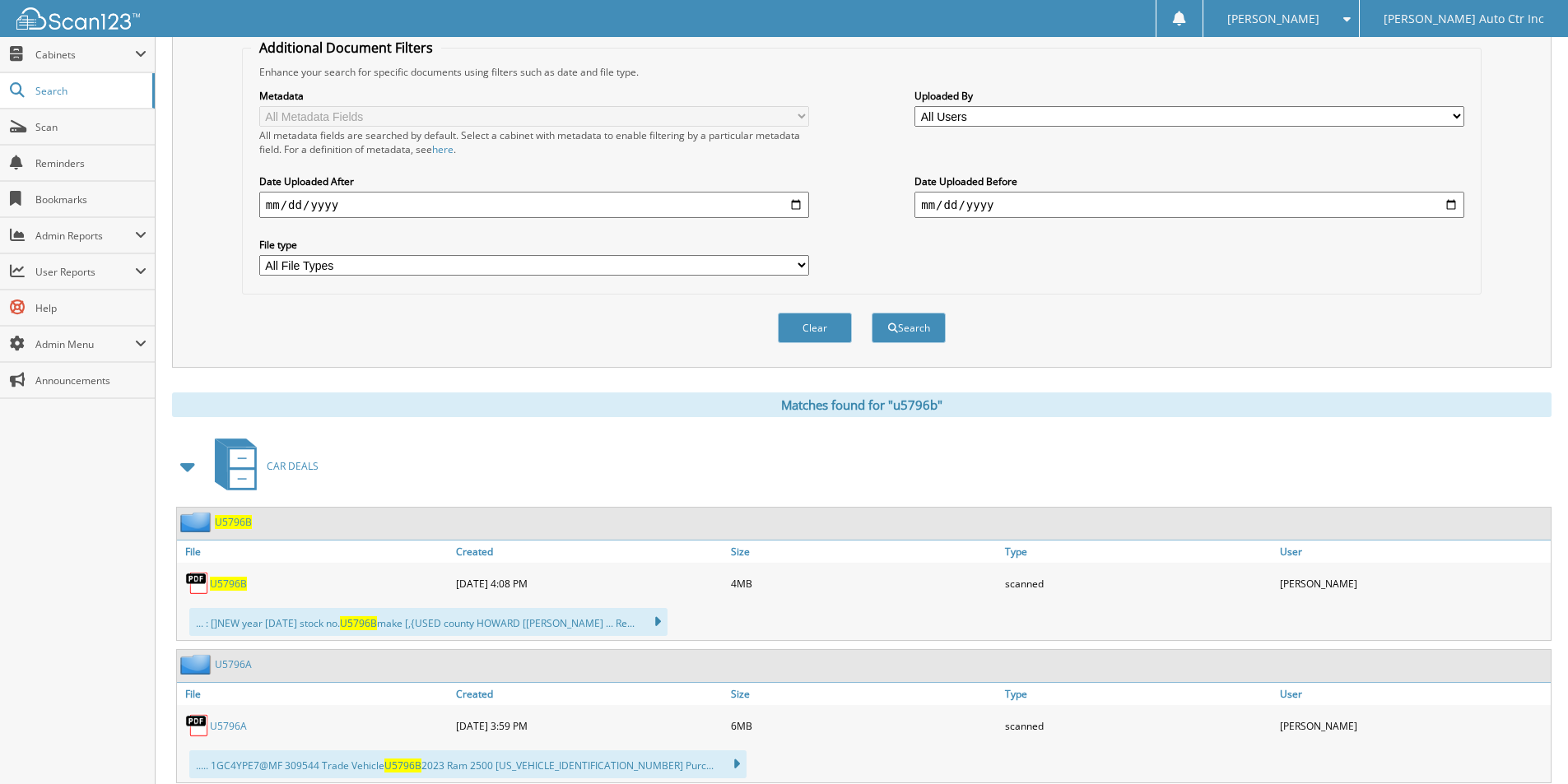
click at [232, 525] on span "U5796B" at bounding box center [233, 522] width 37 height 14
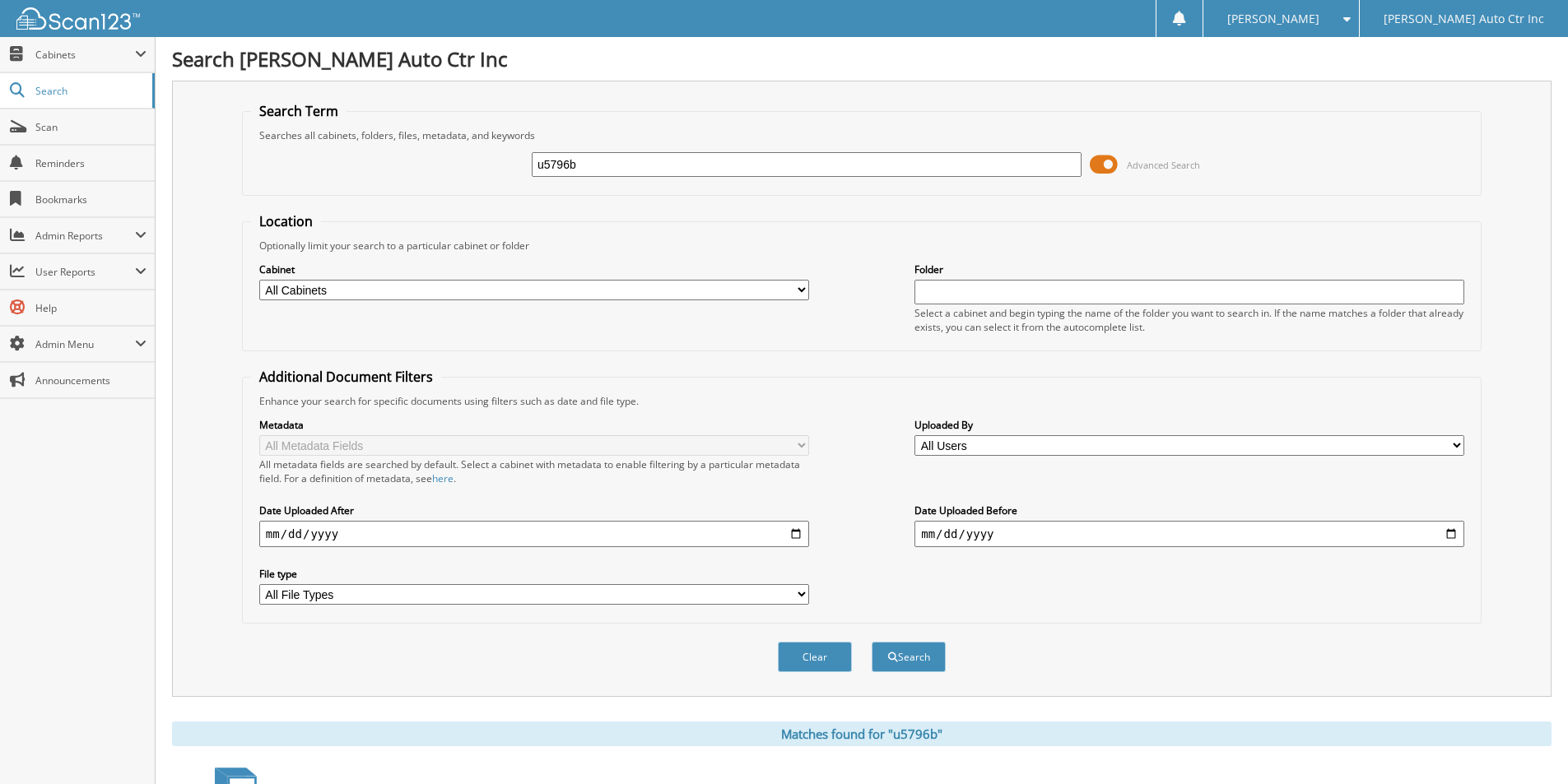
click at [595, 170] on input "u5796b" at bounding box center [806, 165] width 550 height 25
type input "u5796a"
click at [871, 642] on button "Search" at bounding box center [908, 657] width 74 height 31
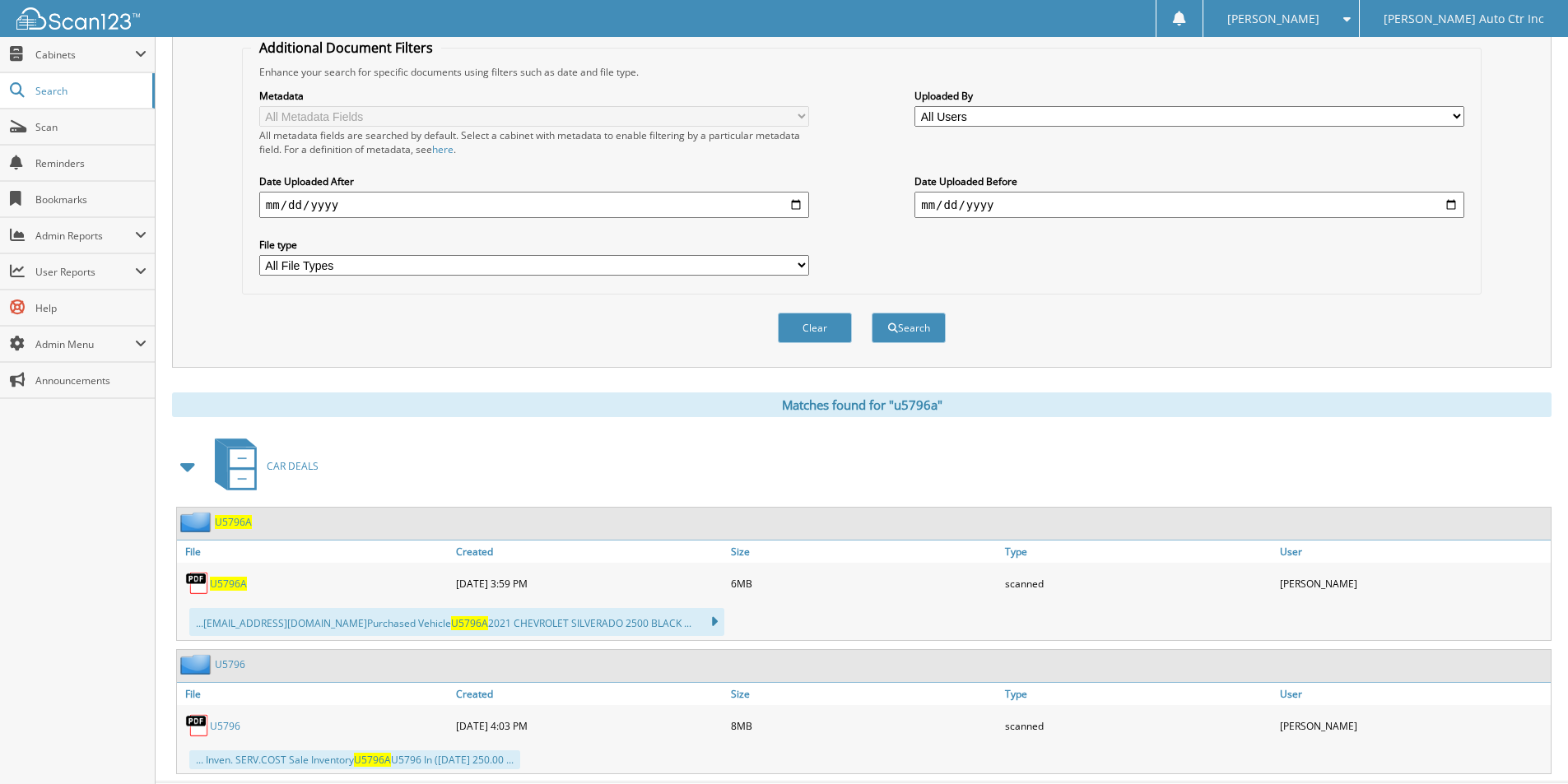
scroll to position [369, 0]
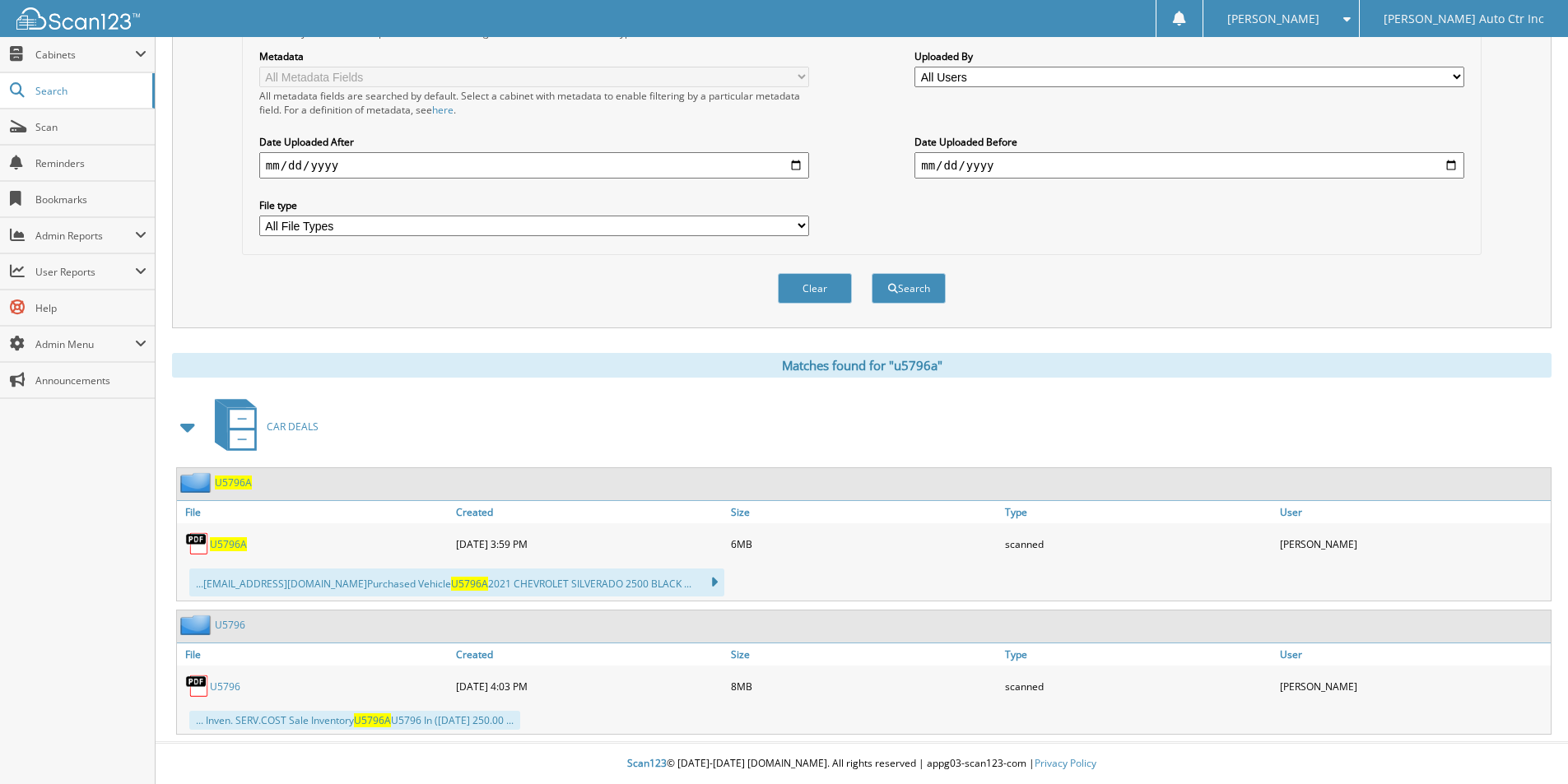
click at [227, 542] on span "U5796A" at bounding box center [228, 544] width 37 height 14
click at [236, 482] on span "U5796A" at bounding box center [233, 482] width 37 height 14
